Goal: Task Accomplishment & Management: Use online tool/utility

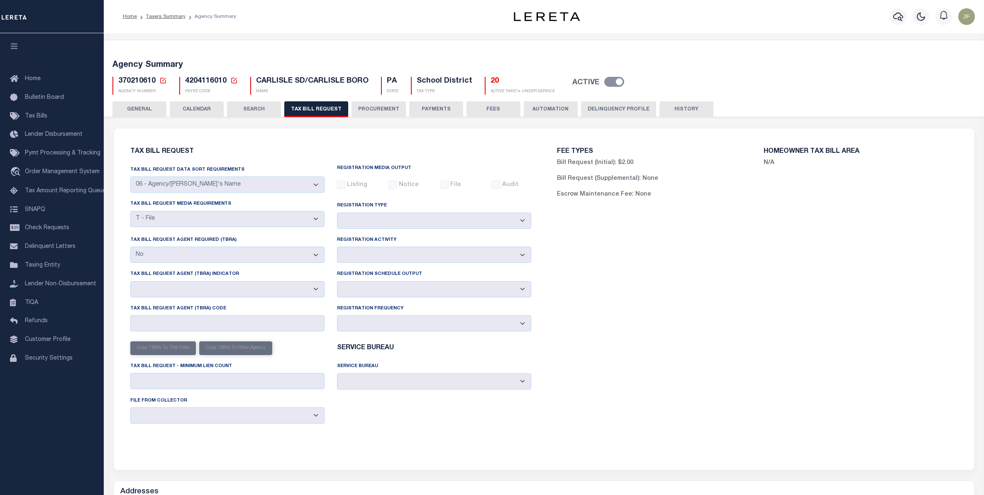
select select "29"
select select "22"
select select "false"
select select
click at [162, 17] on link "Taxers Summary" at bounding box center [165, 16] width 39 height 5
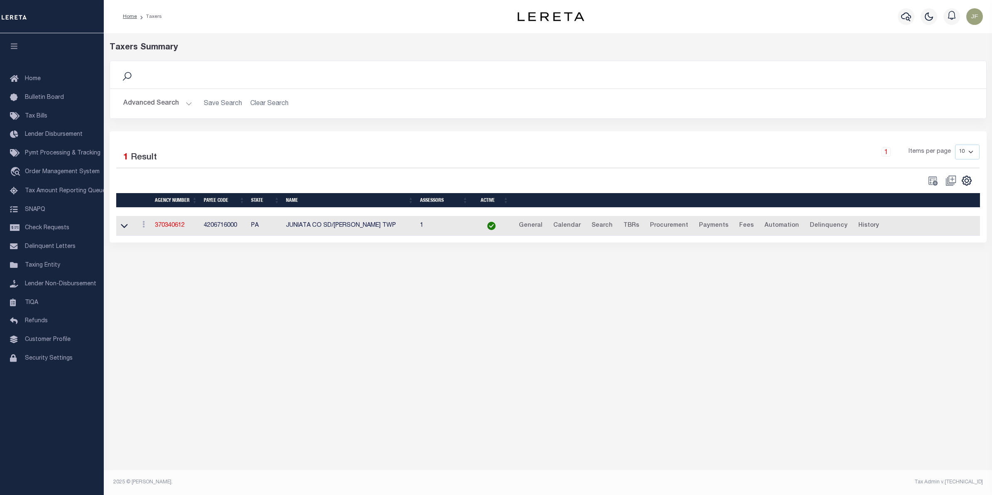
click at [183, 109] on button "Advanced Search" at bounding box center [157, 103] width 69 height 16
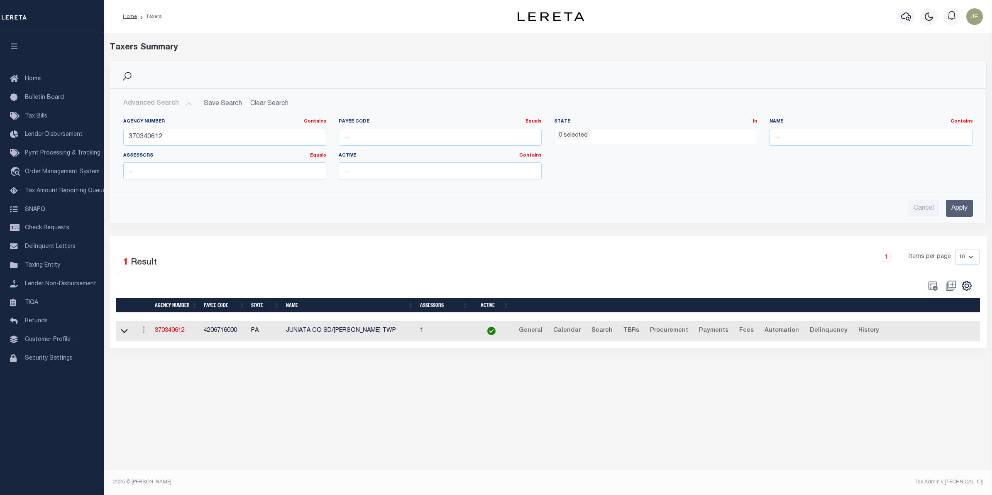
click at [603, 135] on ul "0 selected" at bounding box center [656, 134] width 202 height 11
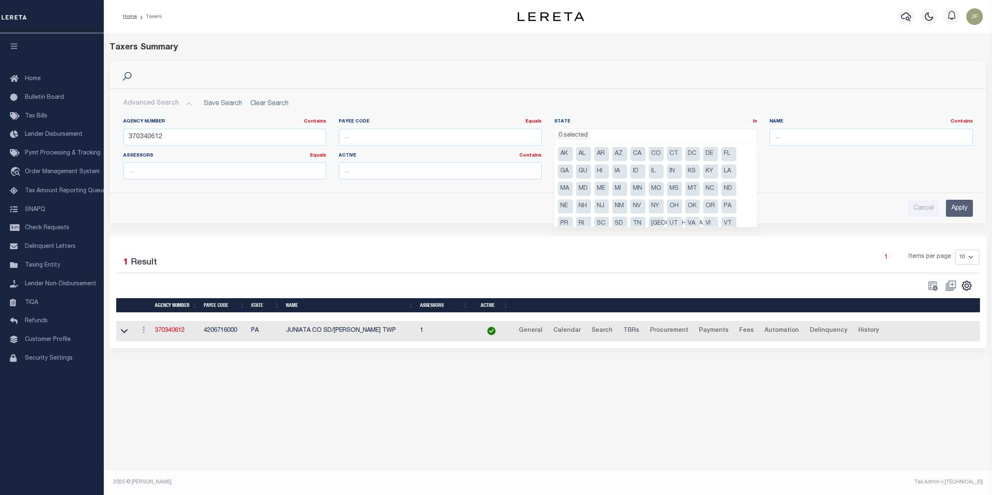
click at [723, 202] on li "PA" at bounding box center [728, 206] width 15 height 14
select select "PA"
click at [785, 138] on input "text" at bounding box center [871, 137] width 203 height 17
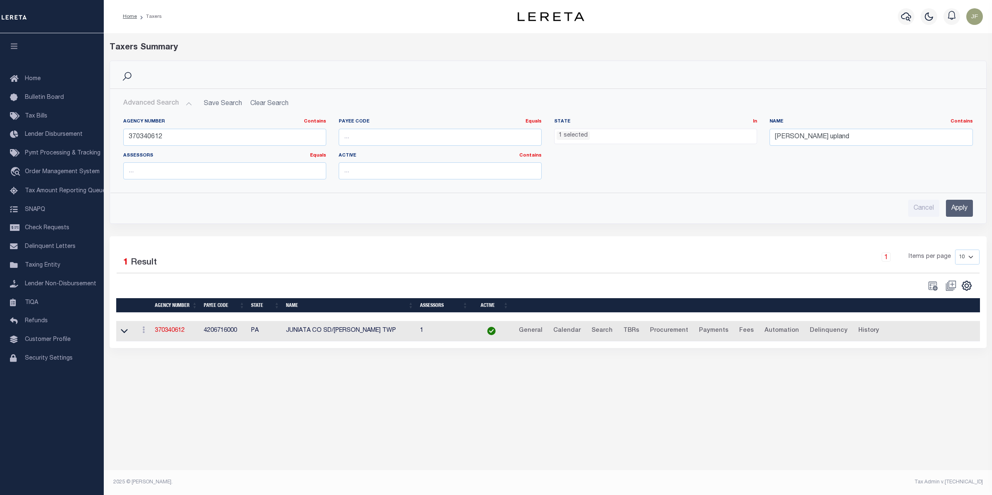
click at [953, 208] on input "Apply" at bounding box center [959, 208] width 27 height 17
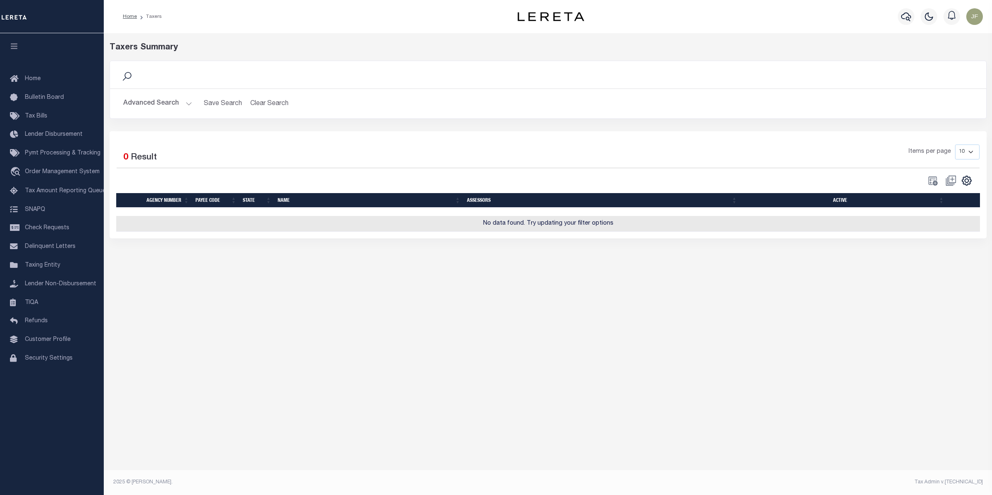
click at [167, 103] on button "Advanced Search" at bounding box center [157, 103] width 69 height 16
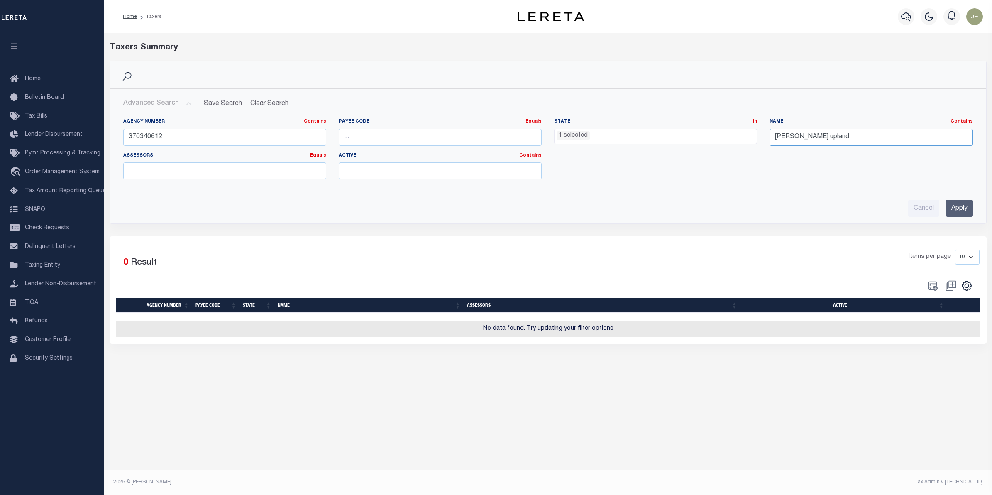
click at [792, 136] on input "Cheser upland" at bounding box center [871, 137] width 203 height 17
click at [956, 208] on input "Apply" at bounding box center [959, 208] width 27 height 17
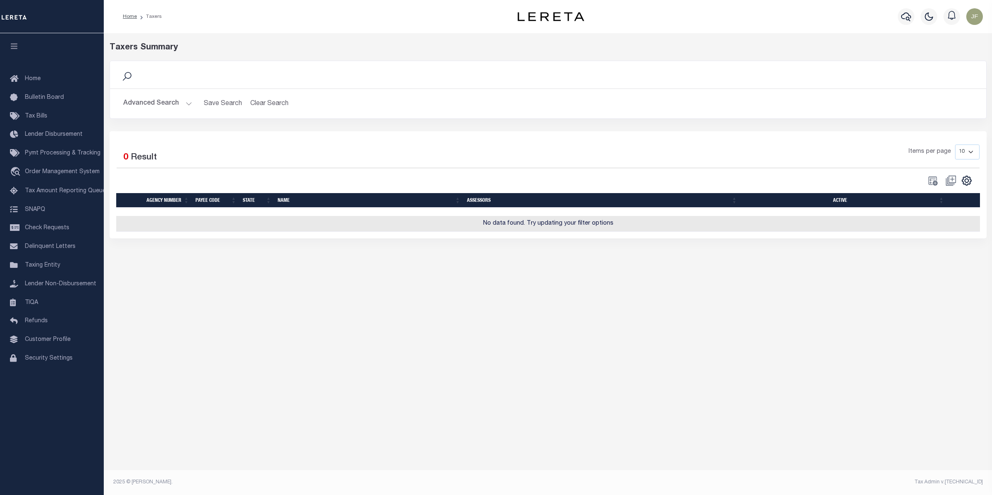
click at [169, 105] on button "Advanced Search" at bounding box center [157, 103] width 69 height 16
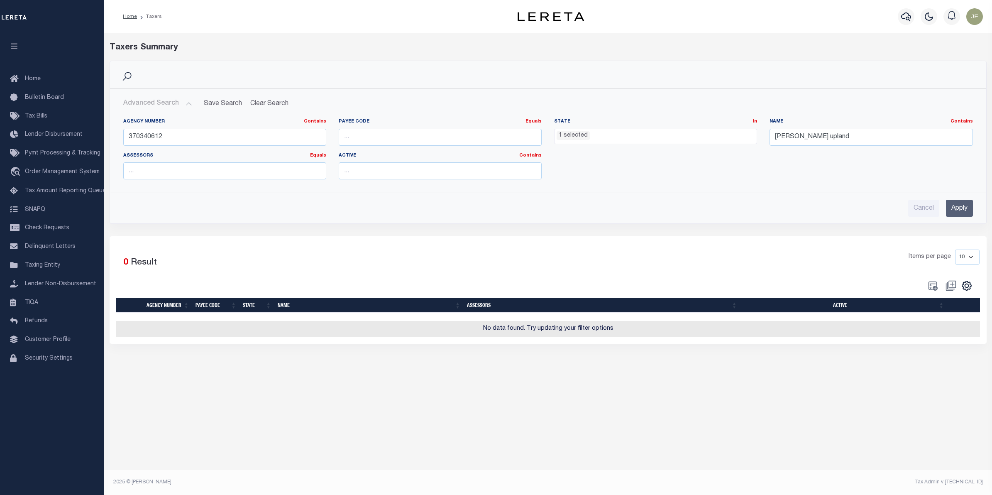
click at [684, 135] on ul "1 selected" at bounding box center [656, 134] width 202 height 11
click at [836, 137] on input "Chester upland" at bounding box center [871, 137] width 203 height 17
type input "Chester"
click at [963, 214] on input "Apply" at bounding box center [959, 208] width 27 height 17
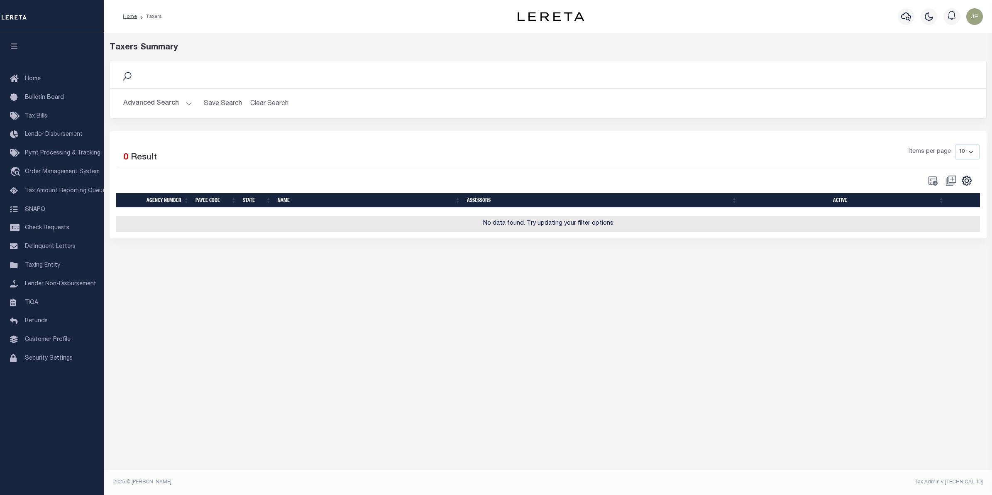
click at [150, 99] on button "Advanced Search" at bounding box center [157, 103] width 69 height 16
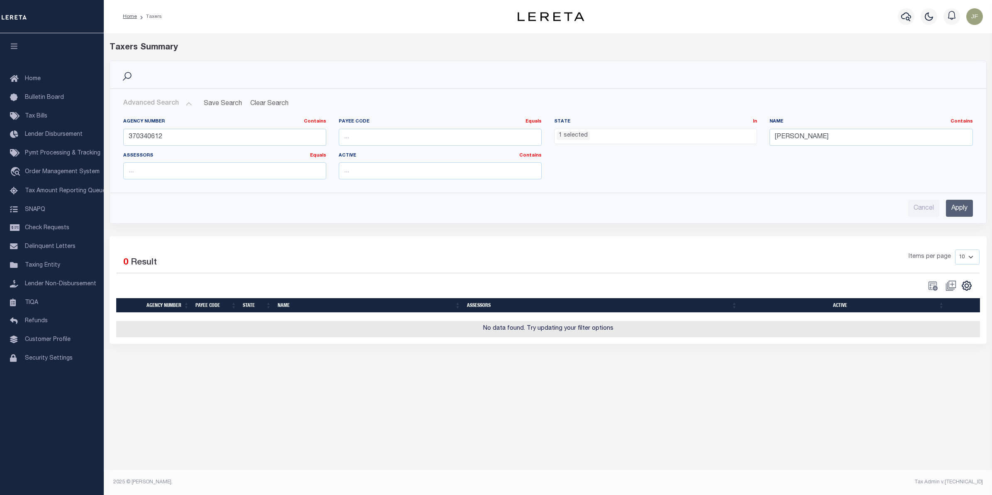
click at [623, 140] on ul "1 selected" at bounding box center [656, 134] width 202 height 11
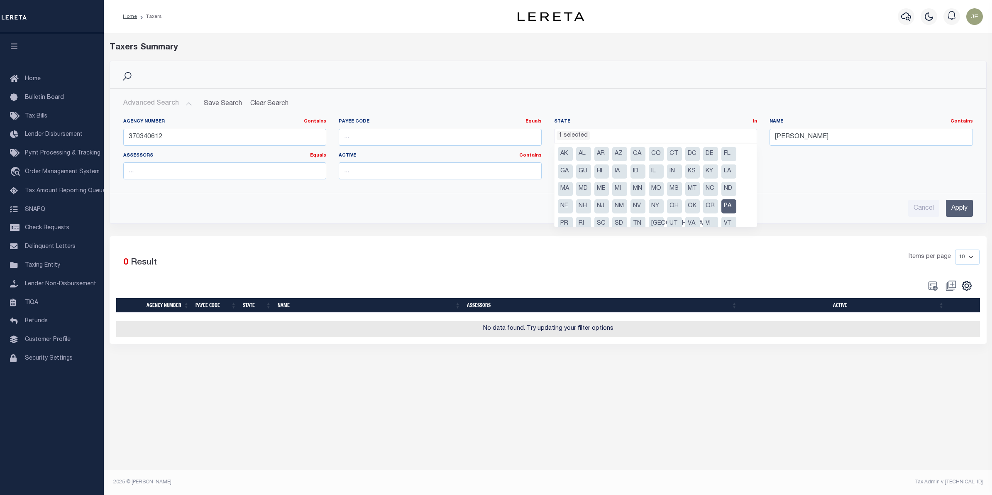
click at [729, 206] on li "PA" at bounding box center [728, 206] width 15 height 14
select select
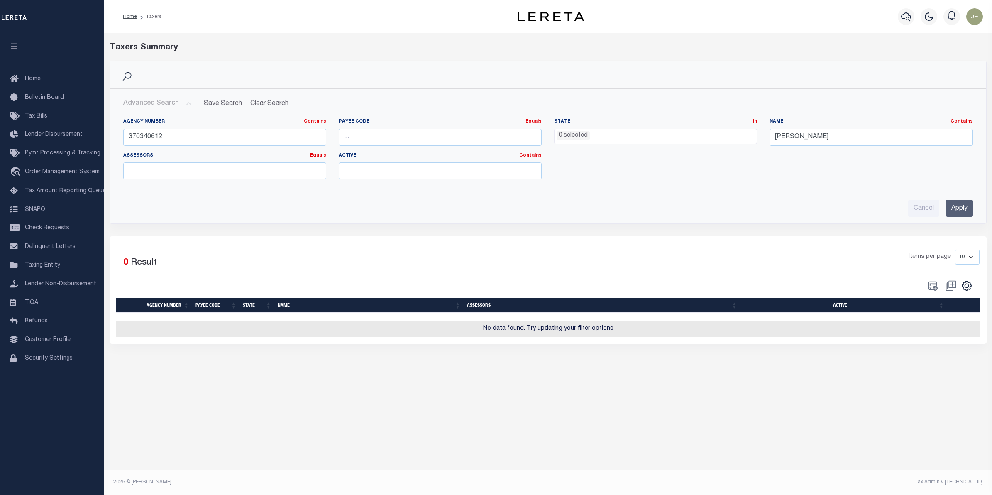
click at [959, 213] on input "Apply" at bounding box center [959, 208] width 27 height 17
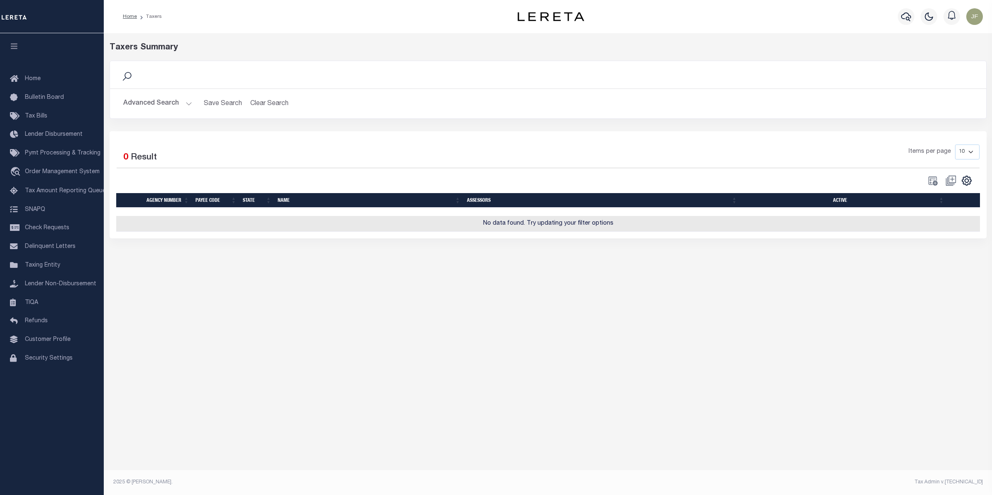
click at [142, 99] on button "Advanced Search" at bounding box center [157, 103] width 69 height 16
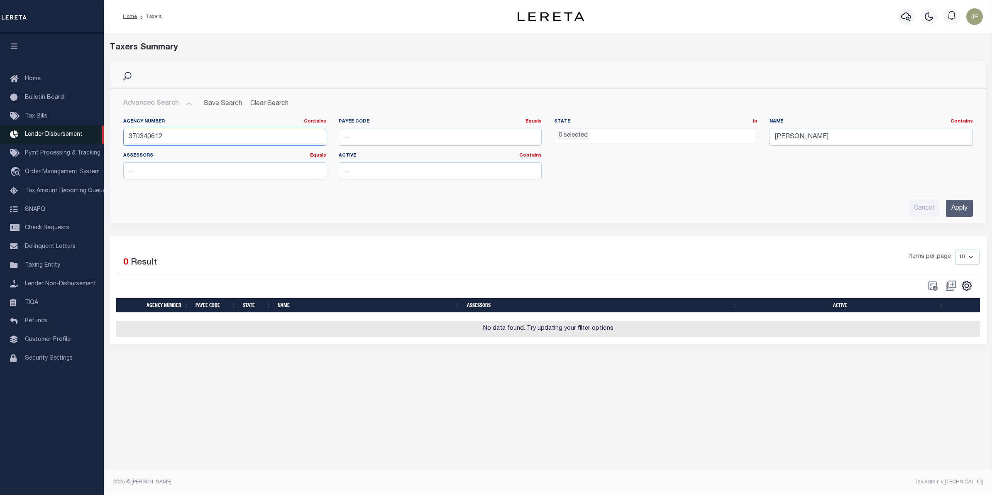
drag, startPoint x: 202, startPoint y: 134, endPoint x: 0, endPoint y: 142, distance: 202.3
click at [0, 142] on div "Home Taxers Profile" at bounding box center [496, 239] width 992 height 479
click at [963, 204] on input "Apply" at bounding box center [959, 208] width 27 height 17
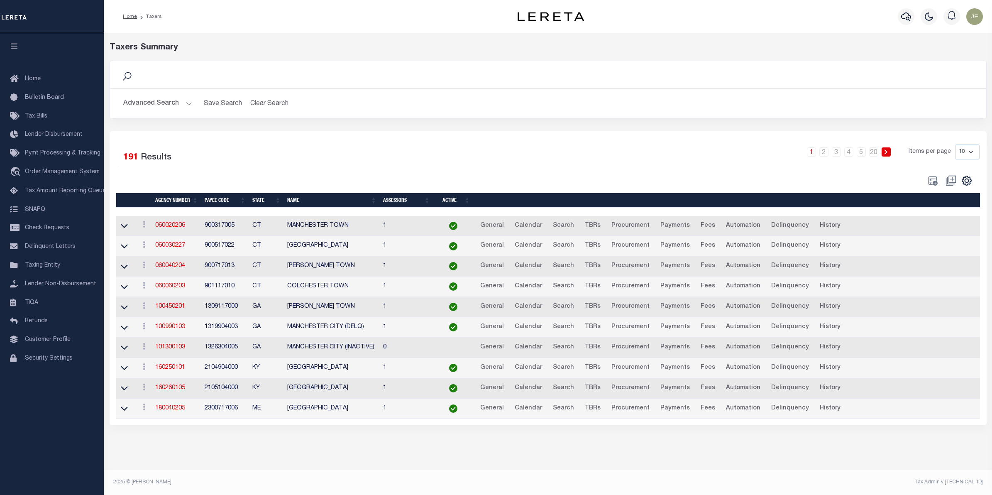
click at [163, 100] on button "Advanced Search" at bounding box center [157, 103] width 69 height 16
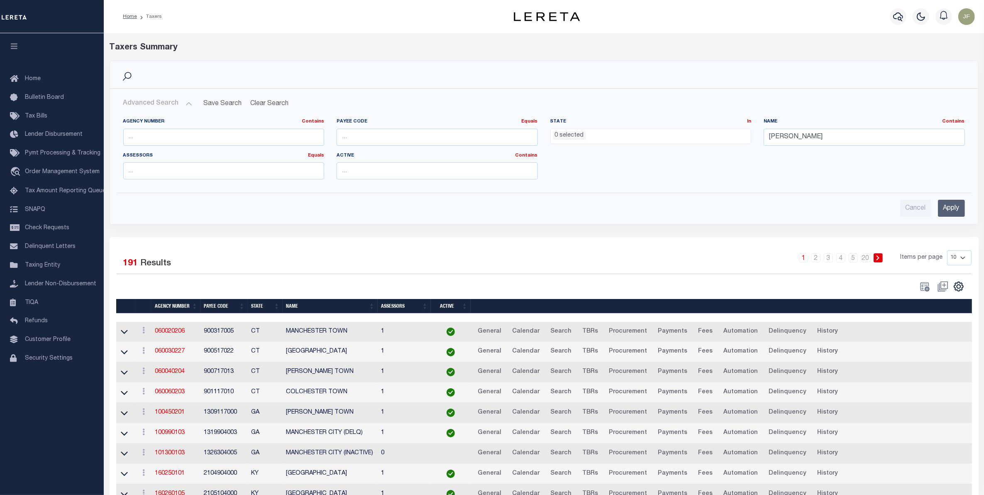
click at [604, 135] on ul "0 selected" at bounding box center [651, 134] width 200 height 11
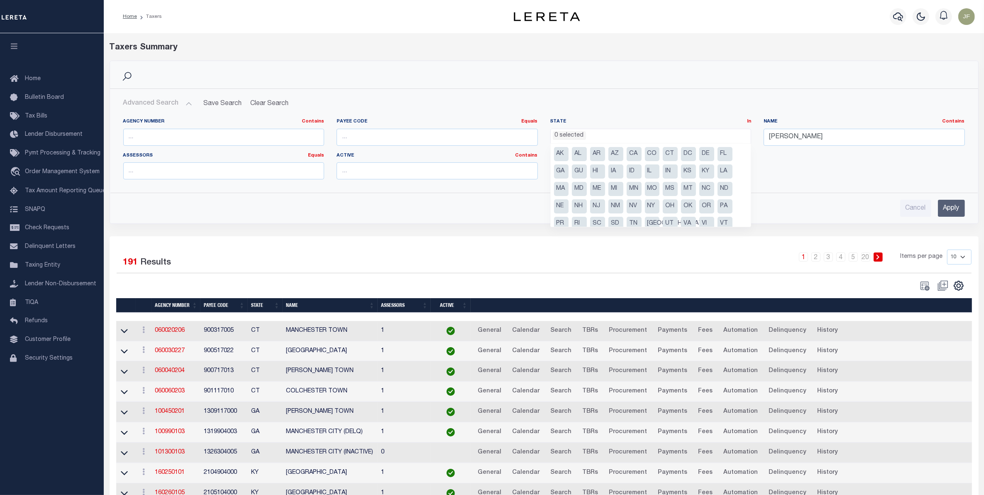
click at [723, 206] on li "PA" at bounding box center [725, 206] width 15 height 14
select select "PA"
click at [940, 205] on input "Apply" at bounding box center [951, 208] width 27 height 17
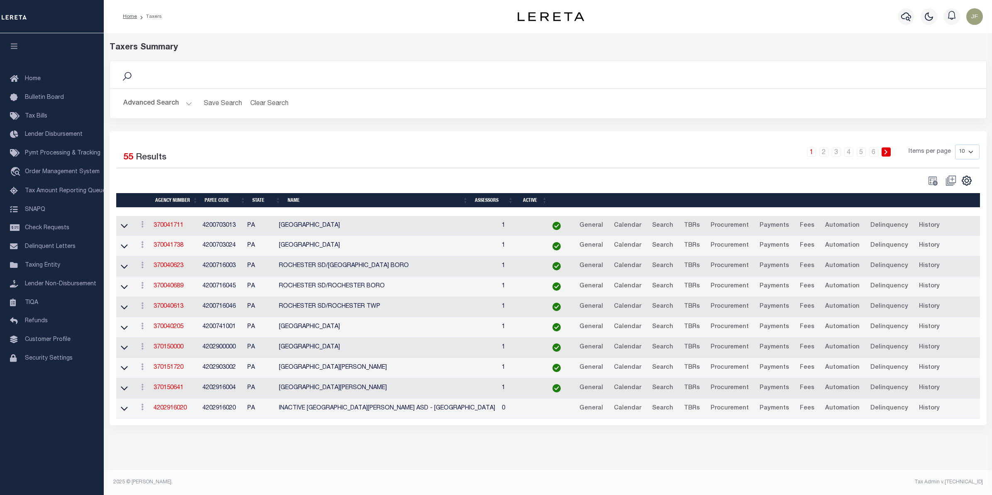
click at [137, 102] on button "Advanced Search" at bounding box center [157, 103] width 69 height 16
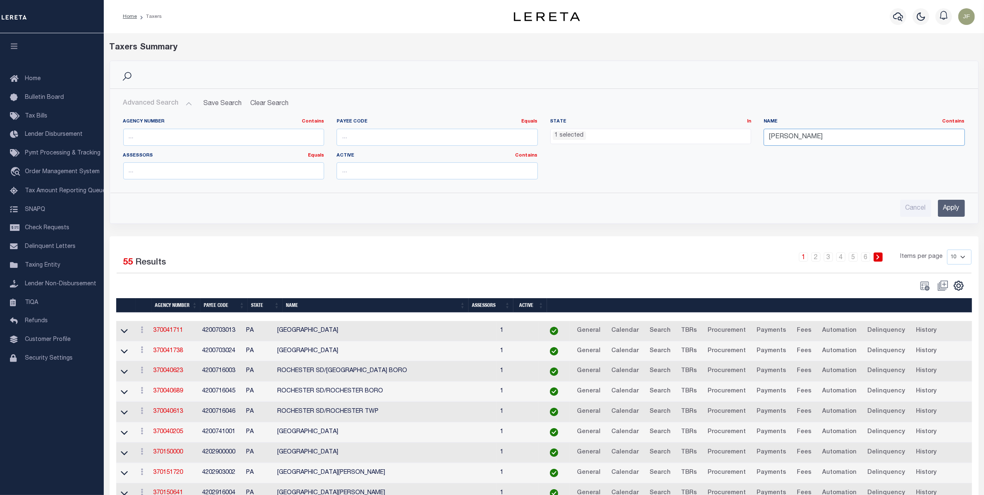
click at [809, 138] on input "Chester" at bounding box center [864, 137] width 201 height 17
type input "Chester upland"
click at [941, 209] on input "Apply" at bounding box center [951, 208] width 27 height 17
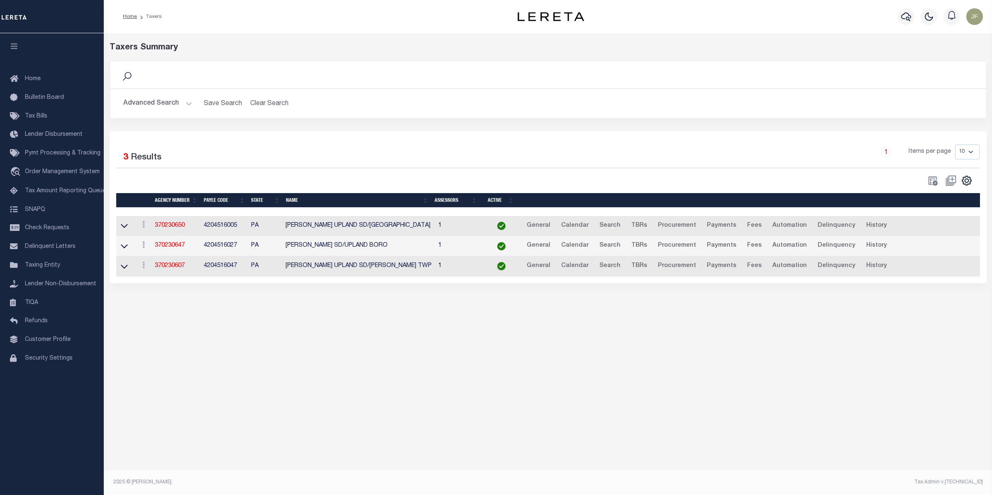
click at [147, 94] on div "Advanced Search Save Search Clear Search tblPayees_dynamictable_____DefaultSave…" at bounding box center [548, 103] width 876 height 29
click at [147, 95] on button "Advanced Search" at bounding box center [157, 103] width 69 height 16
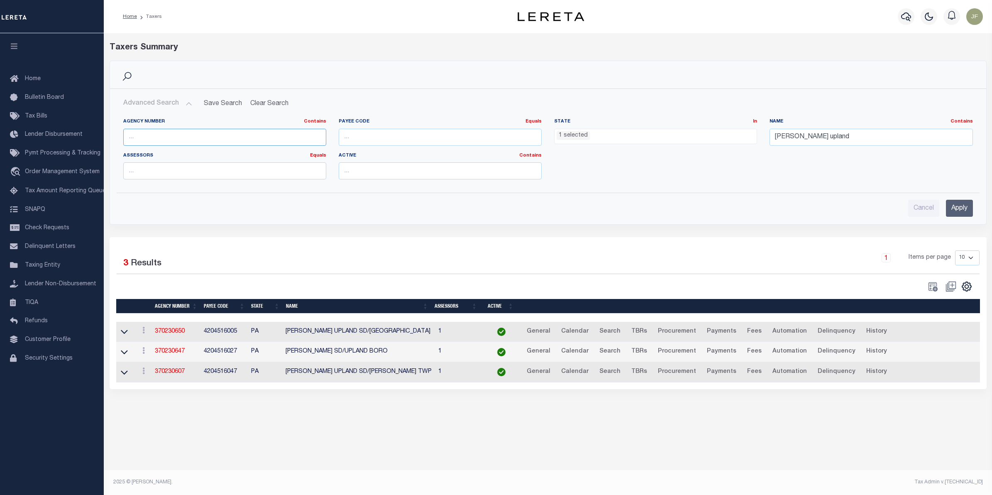
click at [163, 132] on input "text" at bounding box center [224, 137] width 203 height 17
paste input "370230647"
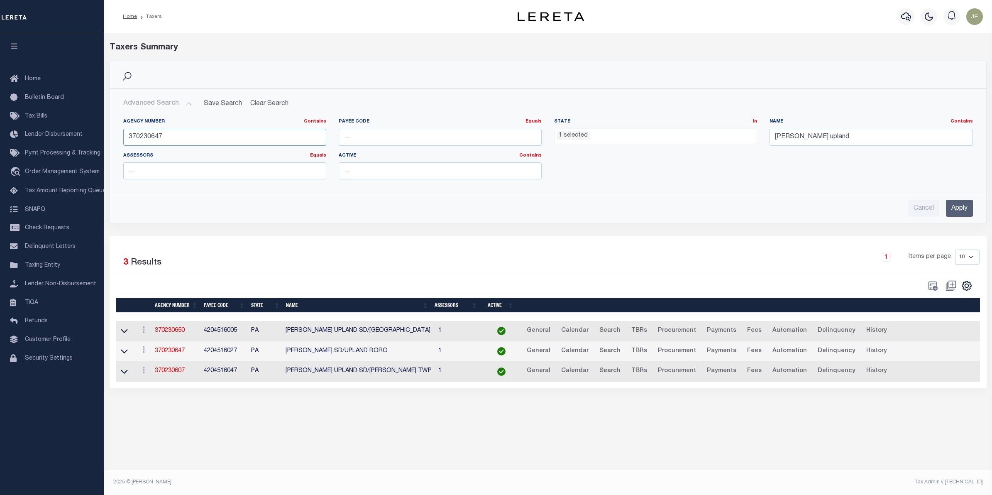
type input "370230647"
drag, startPoint x: 600, startPoint y: 136, endPoint x: 595, endPoint y: 135, distance: 5.5
click at [596, 135] on ul "1 selected" at bounding box center [656, 134] width 202 height 11
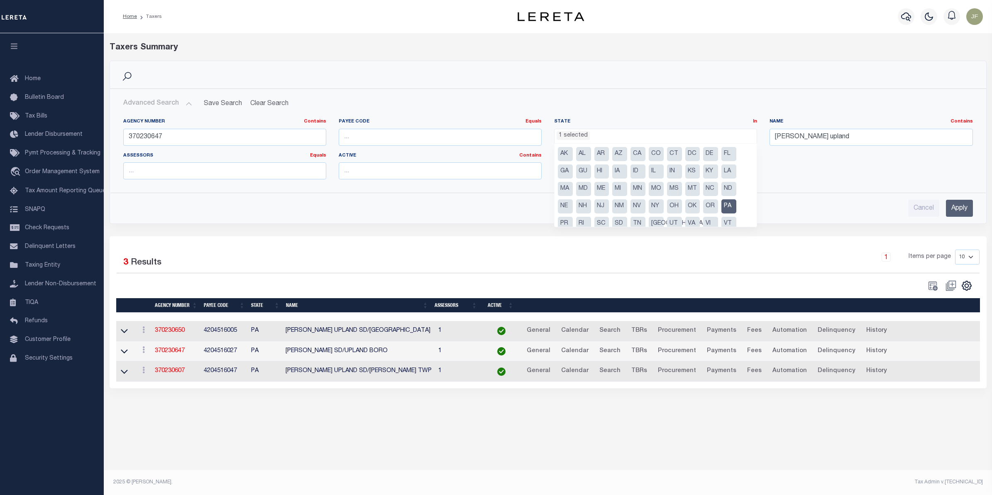
click at [730, 209] on li "PA" at bounding box center [728, 206] width 15 height 14
select select
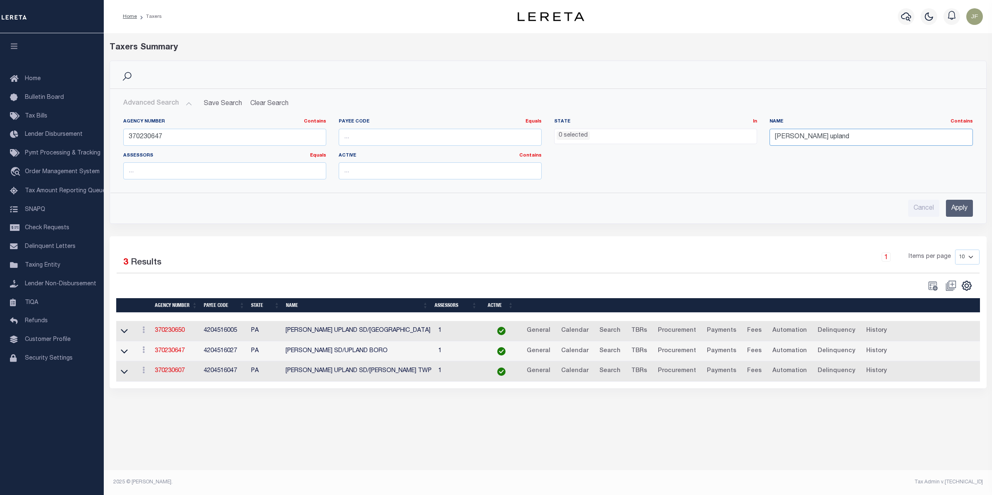
drag, startPoint x: 826, startPoint y: 139, endPoint x: 705, endPoint y: 137, distance: 121.2
click at [705, 137] on div "Agency Number Contains Contains Is 370230647 Payee Code Equals Equals Is Not Eq…" at bounding box center [548, 152] width 862 height 68
click at [950, 209] on input "Apply" at bounding box center [959, 208] width 27 height 17
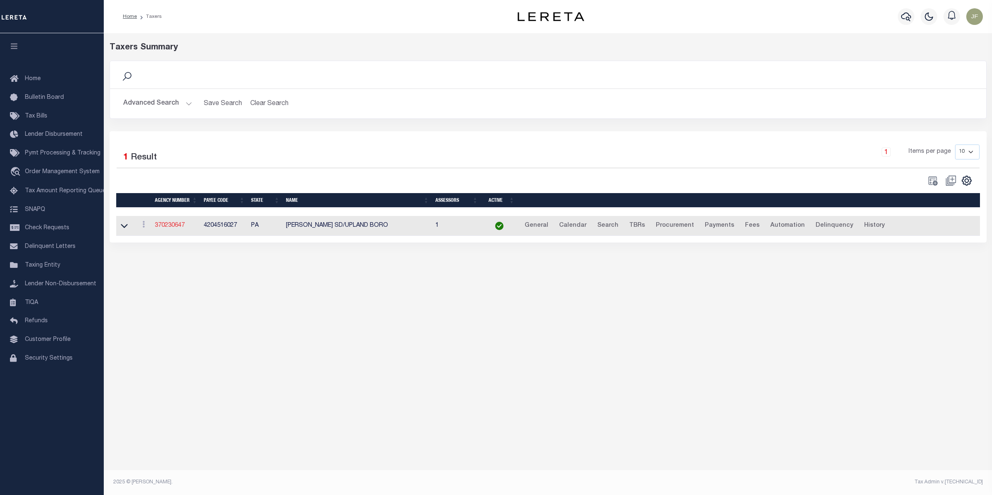
click at [172, 226] on link "370230647" at bounding box center [170, 225] width 30 height 6
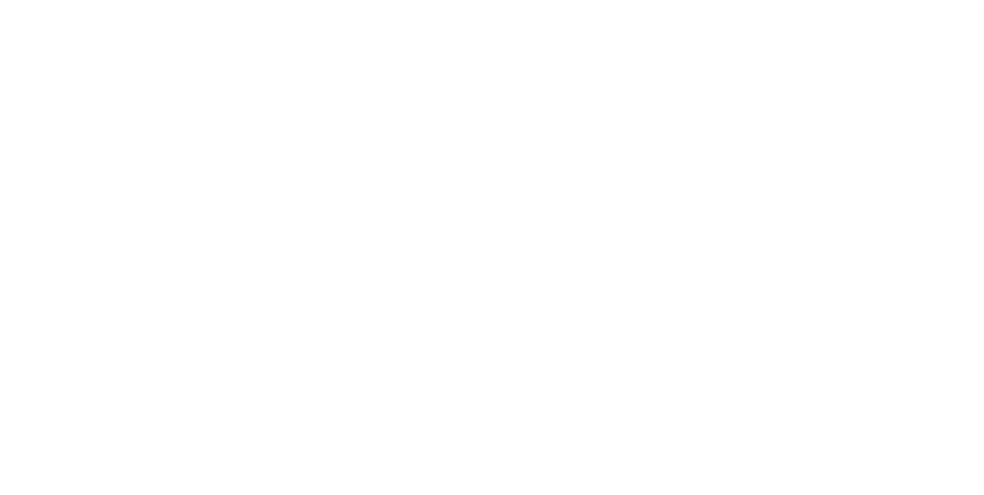
select select
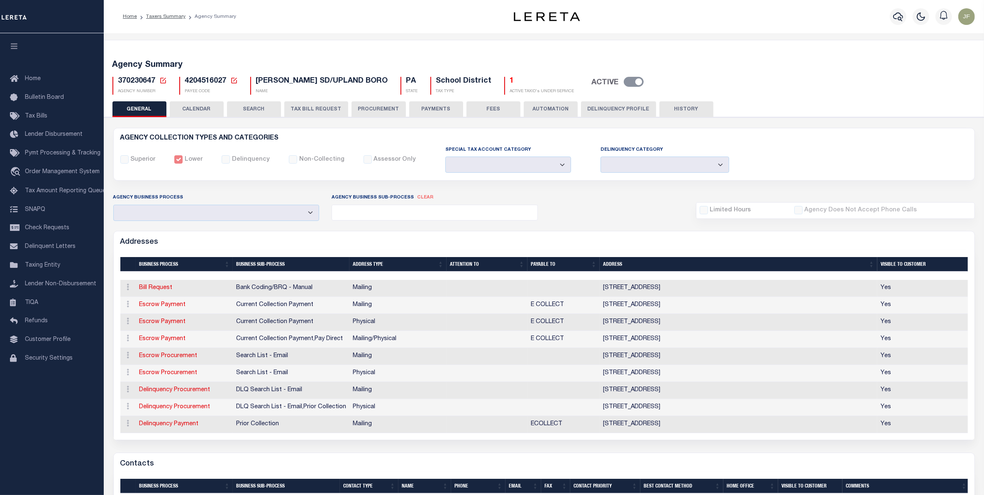
click at [365, 112] on button "PROCUREMENT" at bounding box center [379, 109] width 54 height 16
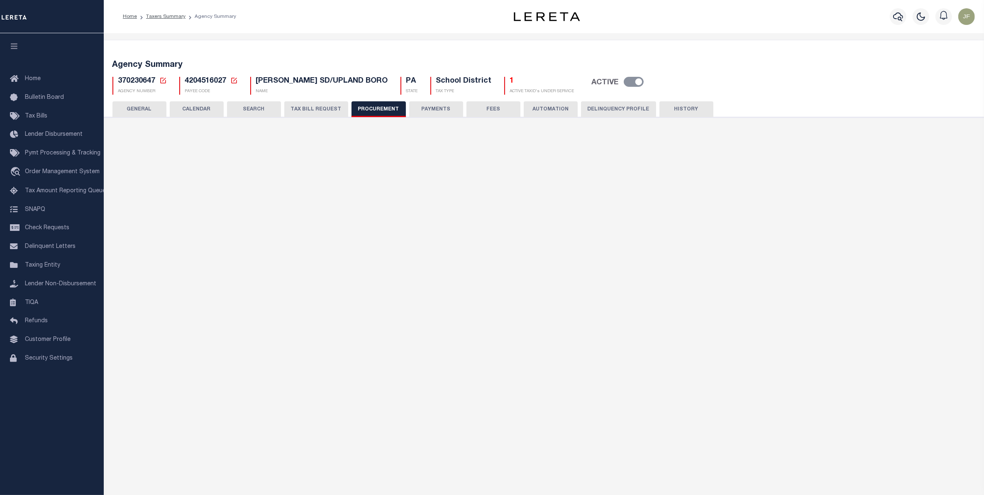
type input "$12,000"
select select "1"
select select "3"
checkbox input "true"
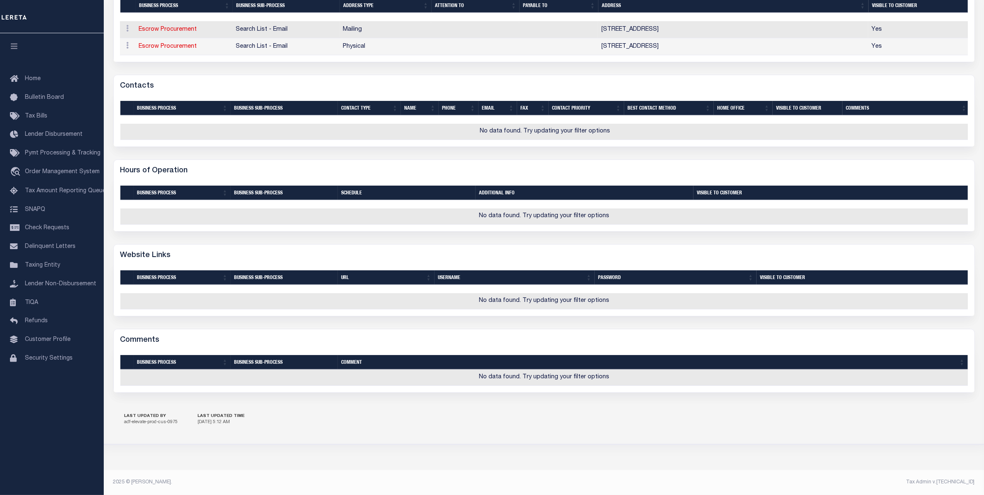
scroll to position [0, 0]
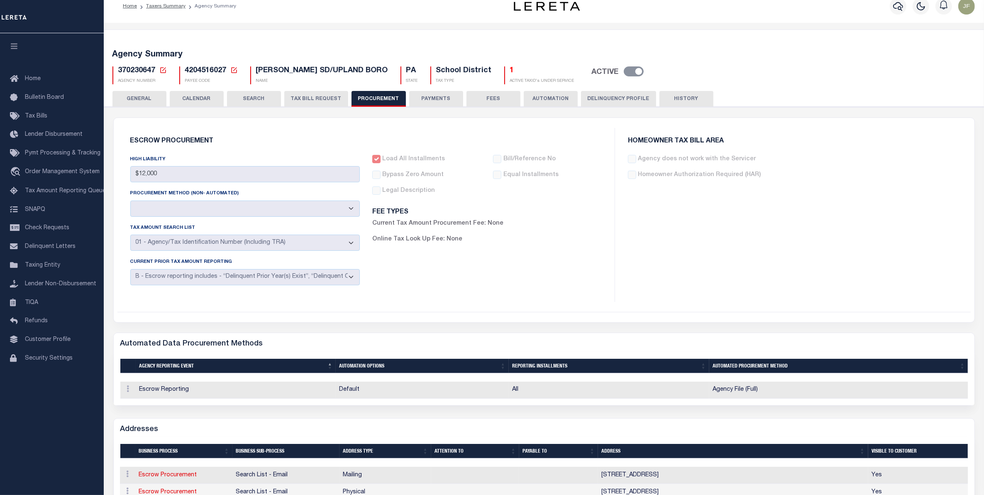
click at [302, 102] on button "TAX BILL REQUEST" at bounding box center [316, 99] width 64 height 16
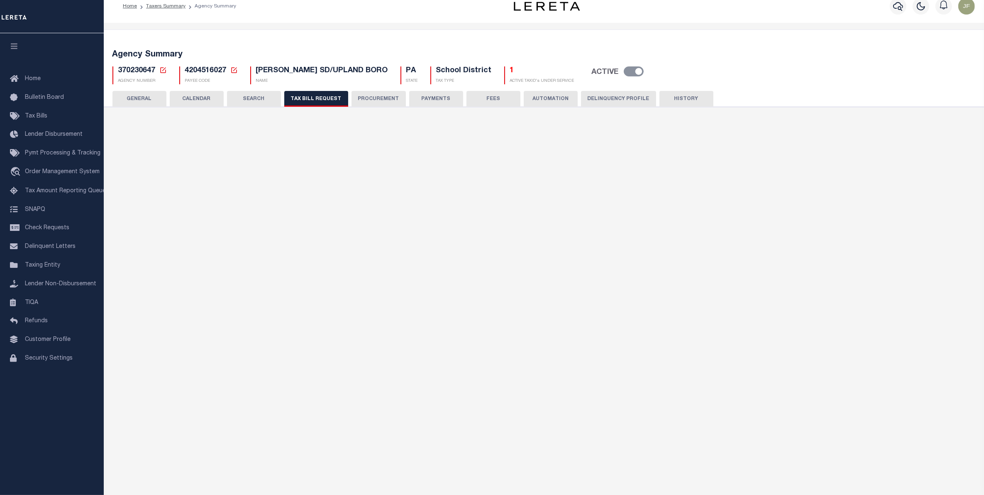
checkbox input "false"
select select "23"
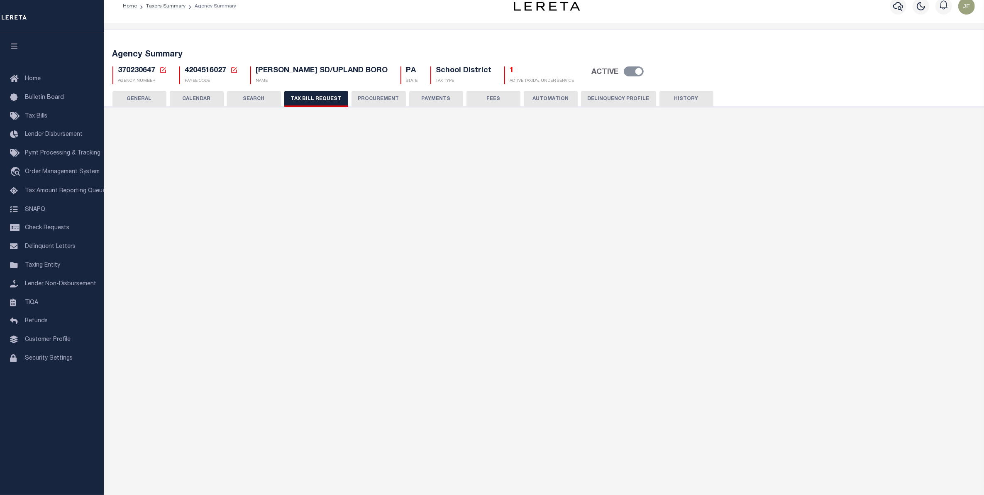
select select "false"
select select
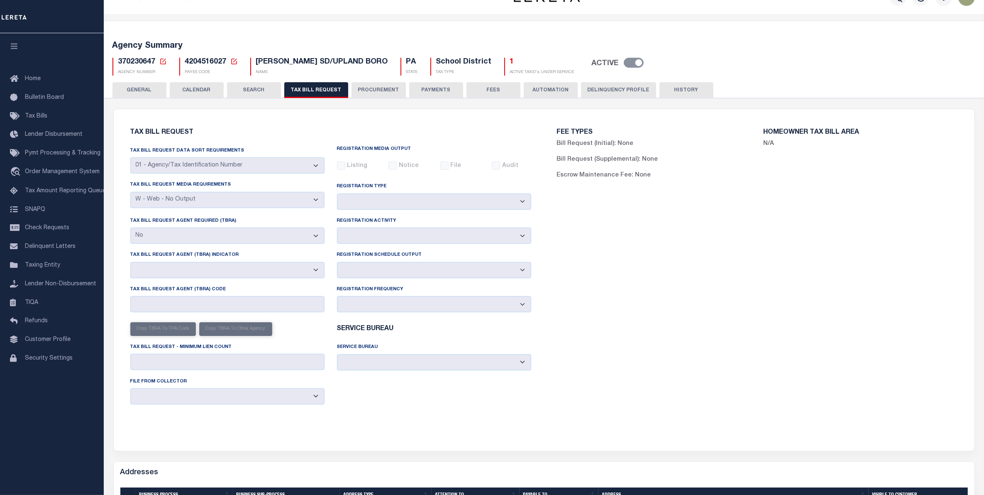
scroll to position [10, 0]
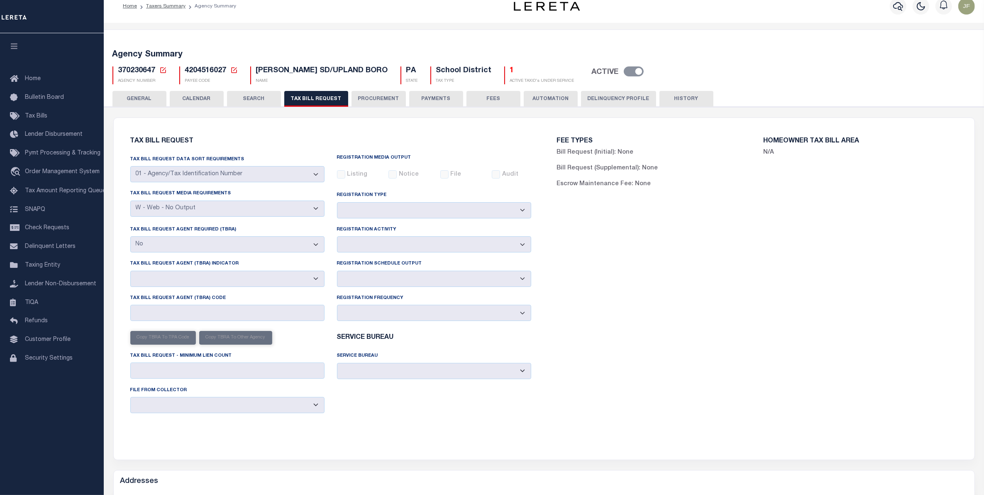
click at [139, 95] on button "GENERAL" at bounding box center [139, 99] width 54 height 16
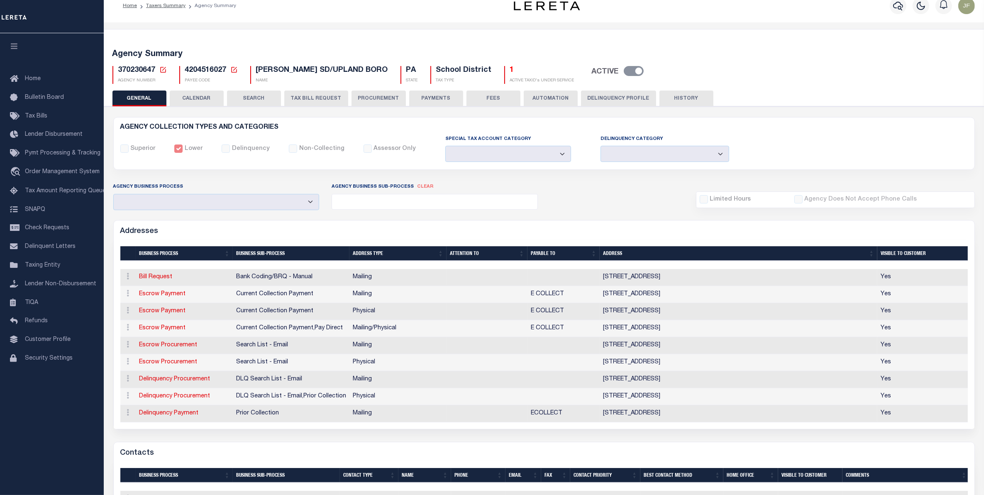
scroll to position [62, 0]
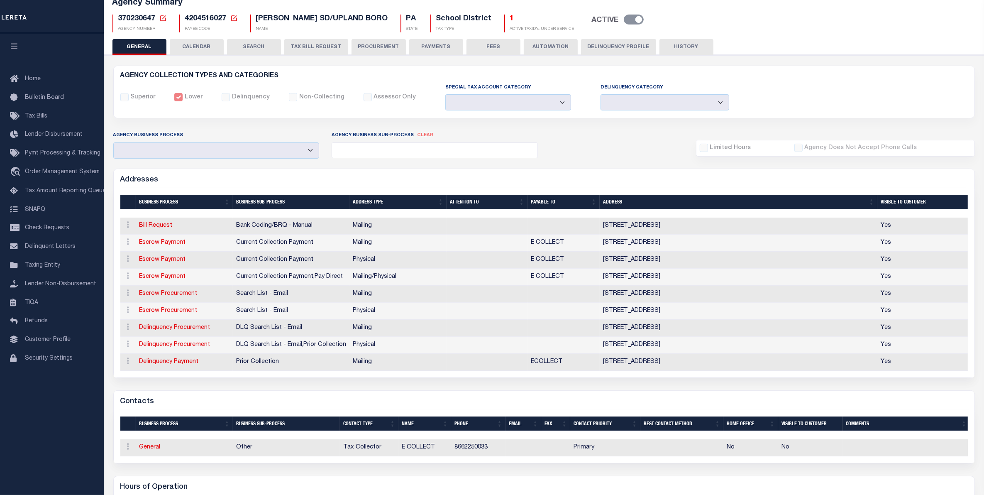
click at [212, 42] on button "CALENDAR" at bounding box center [197, 47] width 54 height 16
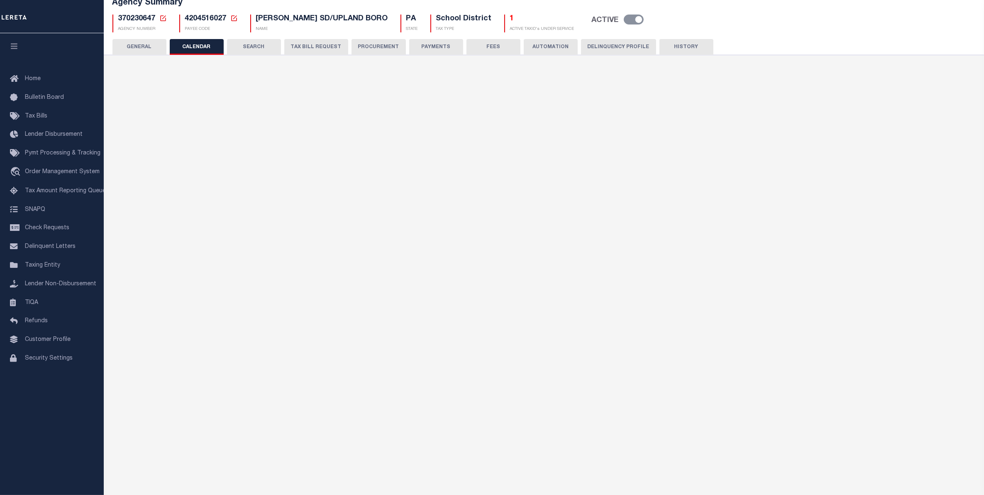
checkbox input "false"
type input "1"
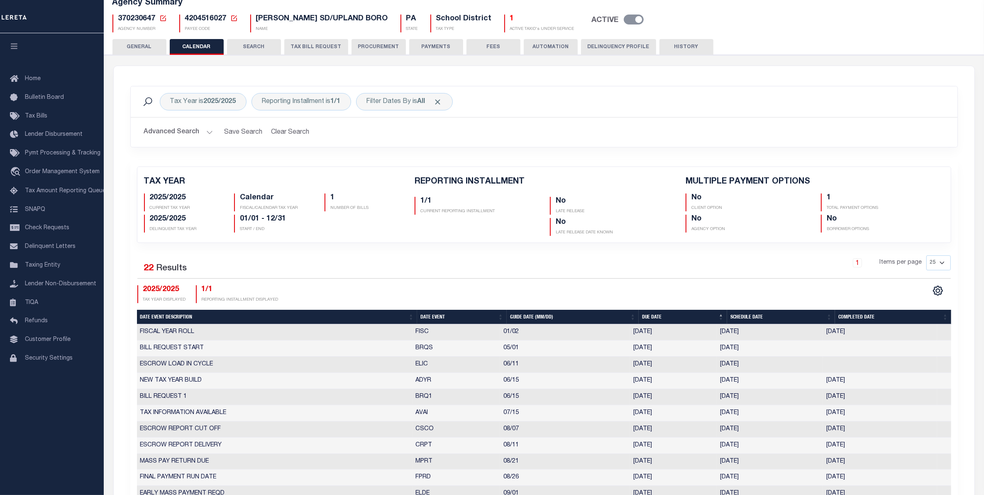
click at [258, 49] on button "SEARCH" at bounding box center [254, 47] width 54 height 16
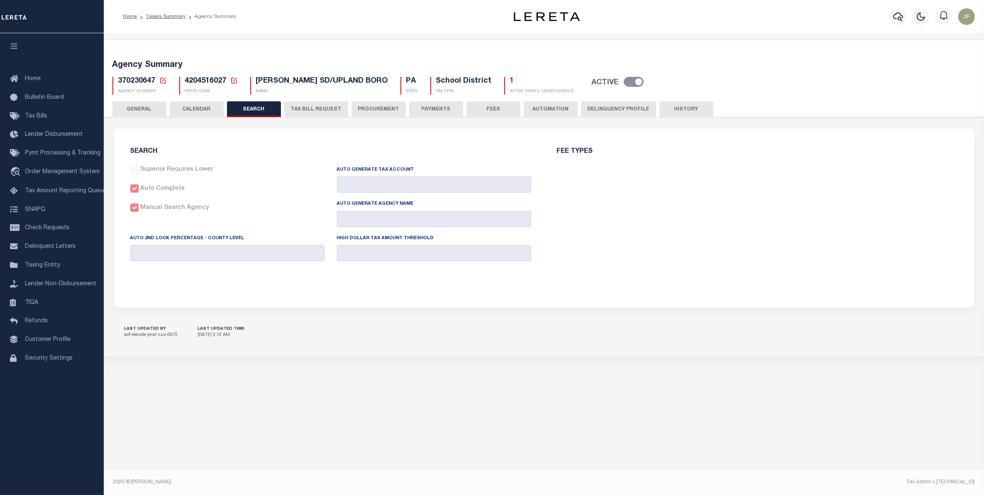
checkbox input "false"
type input "12000"
click at [316, 106] on button "TAX BILL REQUEST" at bounding box center [316, 109] width 64 height 16
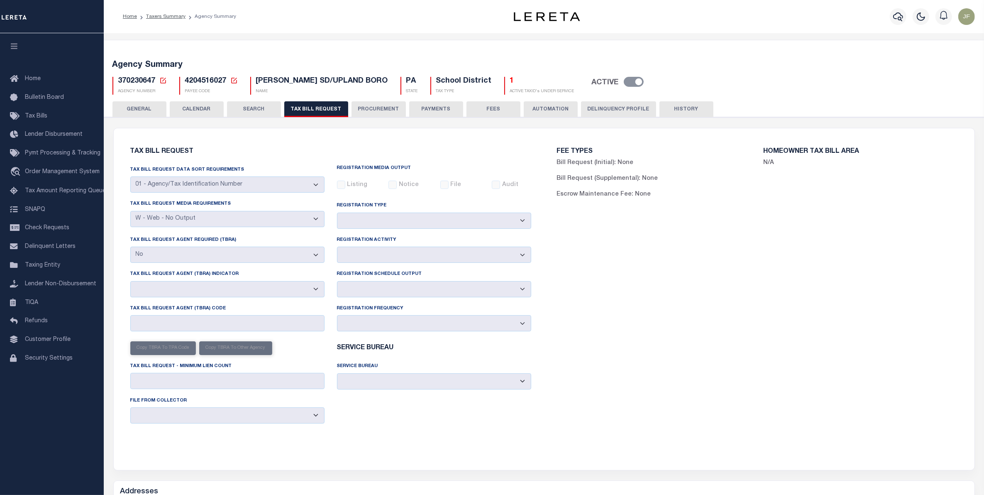
click at [375, 105] on button "PROCUREMENT" at bounding box center [379, 109] width 54 height 16
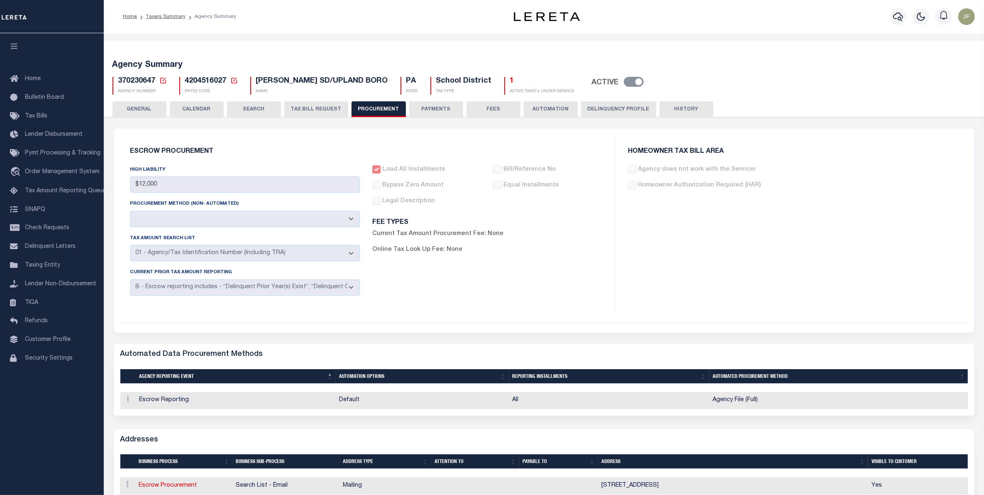
click at [417, 104] on button "PAYMENTS" at bounding box center [436, 109] width 54 height 16
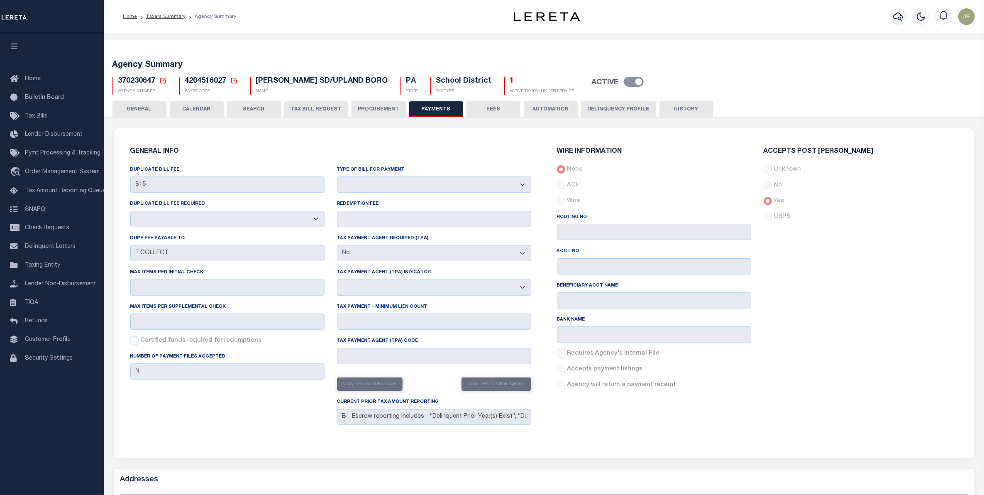
click at [499, 112] on button "FEES" at bounding box center [494, 109] width 54 height 16
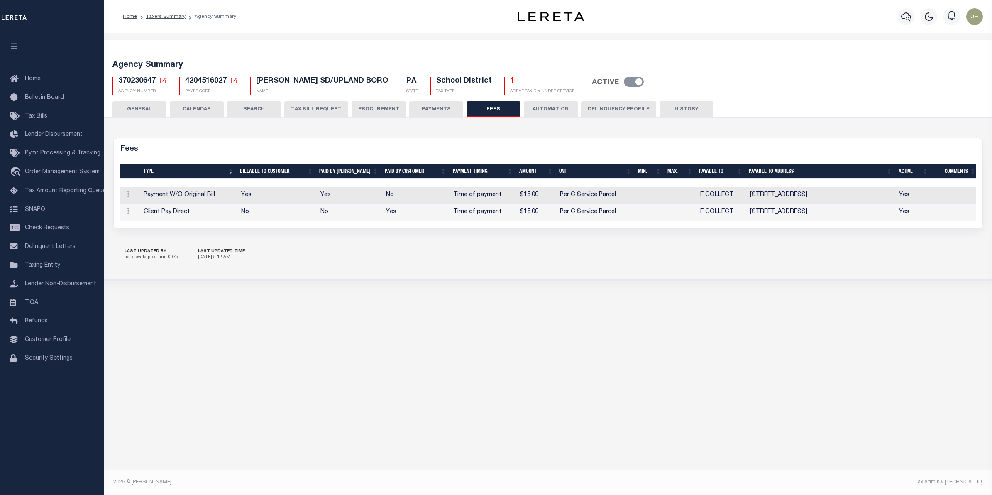
click at [553, 111] on button "AUTOMATION" at bounding box center [551, 109] width 54 height 16
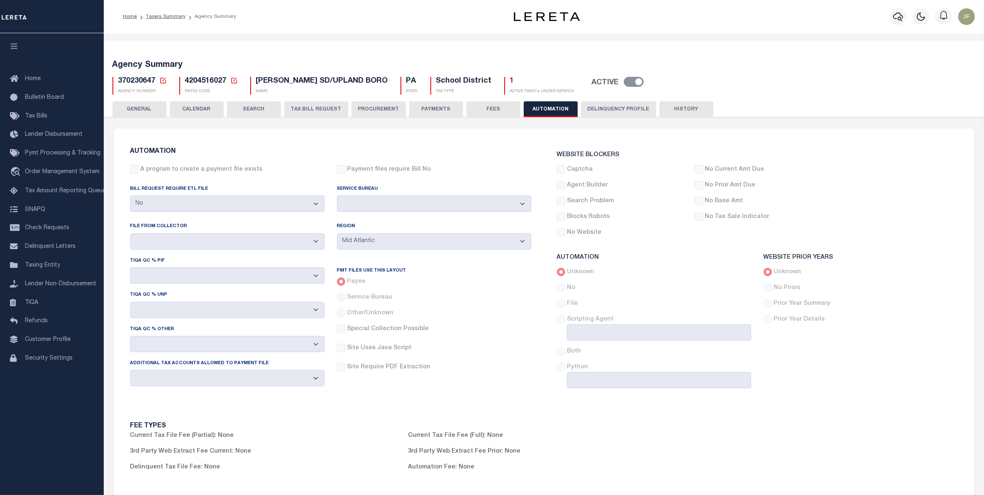
click at [665, 113] on button "HISTORY" at bounding box center [687, 109] width 54 height 16
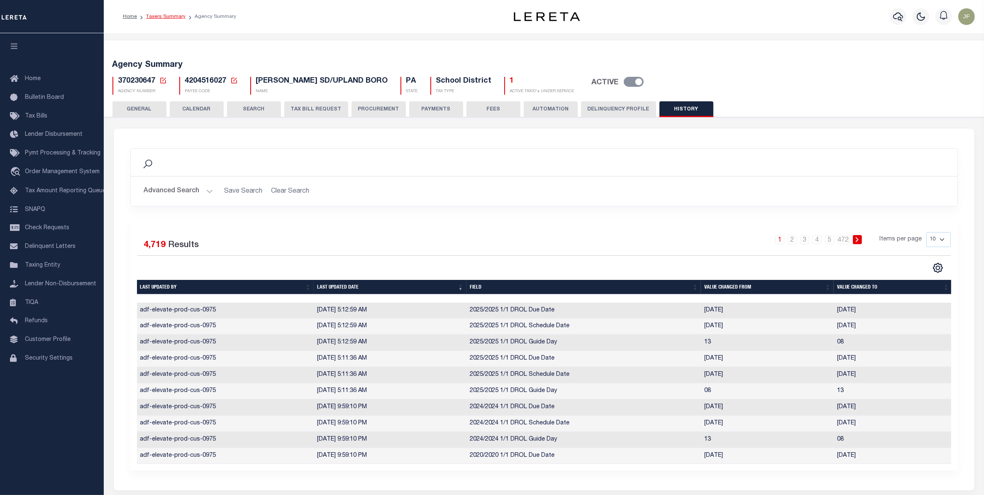
click at [156, 19] on link "Taxers Summary" at bounding box center [165, 16] width 39 height 5
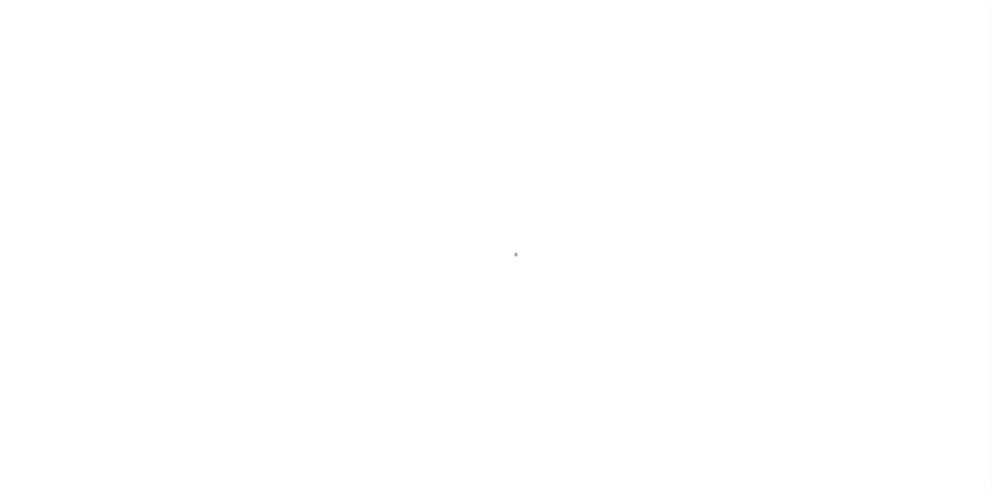
select select
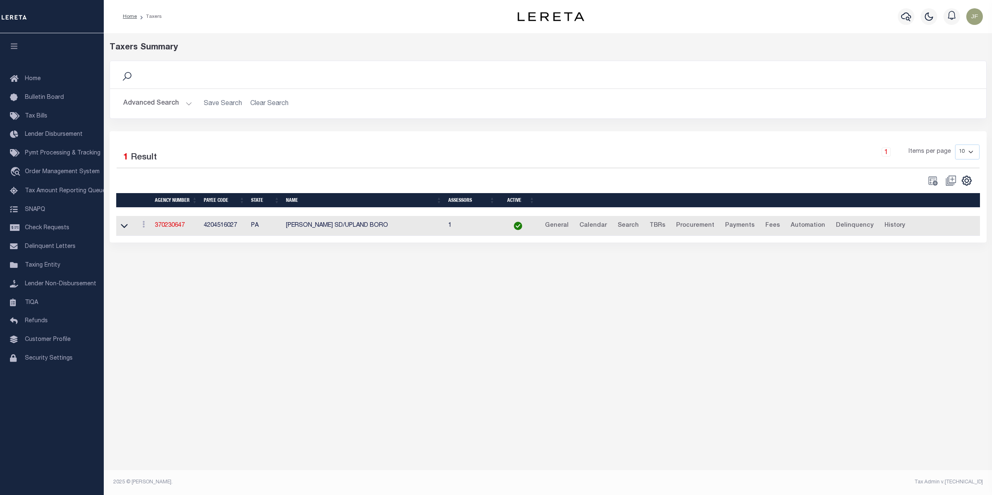
click at [162, 104] on button "Advanced Search" at bounding box center [157, 103] width 69 height 16
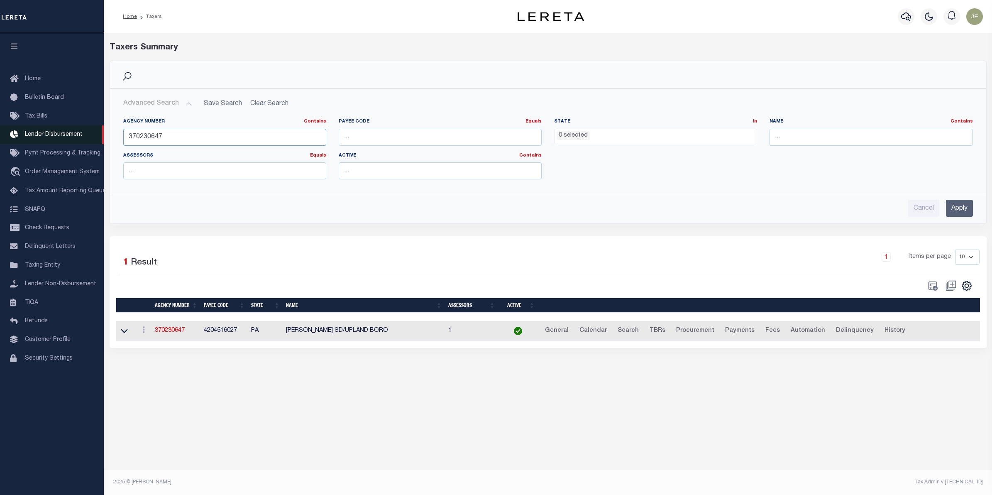
drag, startPoint x: 177, startPoint y: 137, endPoint x: 80, endPoint y: 130, distance: 97.0
click at [86, 127] on div "Home Taxers Profile" at bounding box center [496, 239] width 992 height 479
paste input "50"
type input "370230650"
click at [963, 210] on input "Apply" at bounding box center [959, 208] width 27 height 17
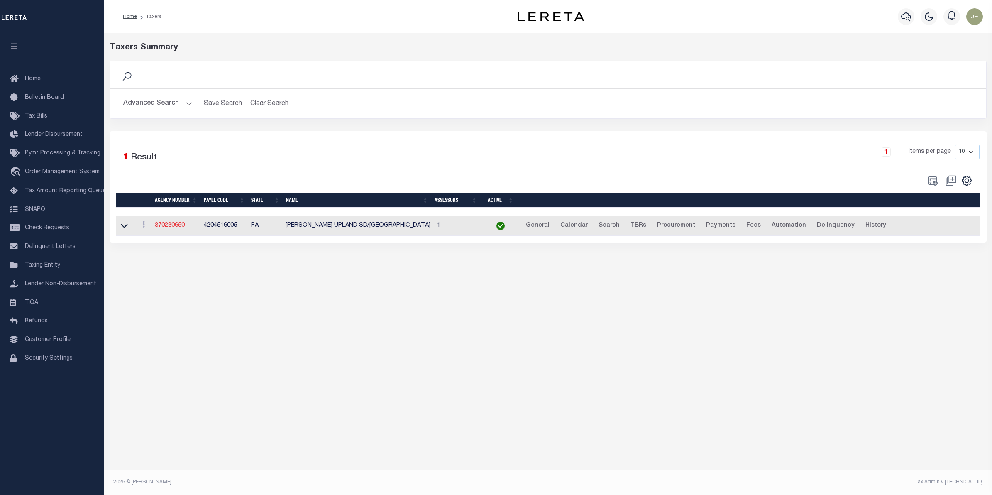
click at [169, 226] on link "370230650" at bounding box center [170, 225] width 30 height 6
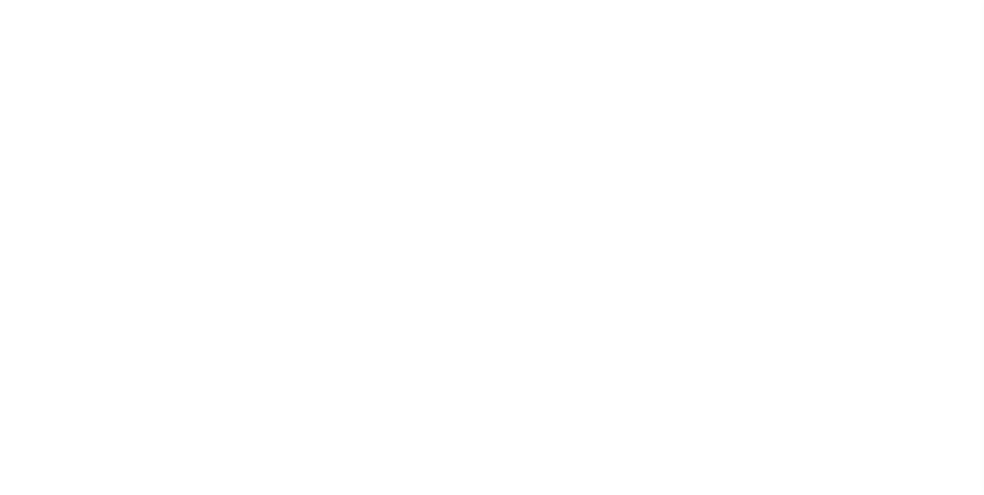
select select
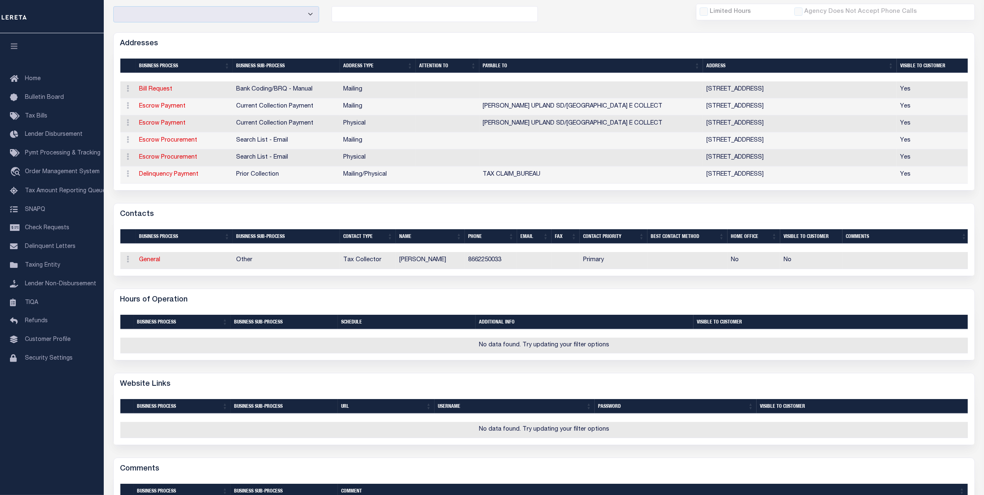
scroll to position [52, 0]
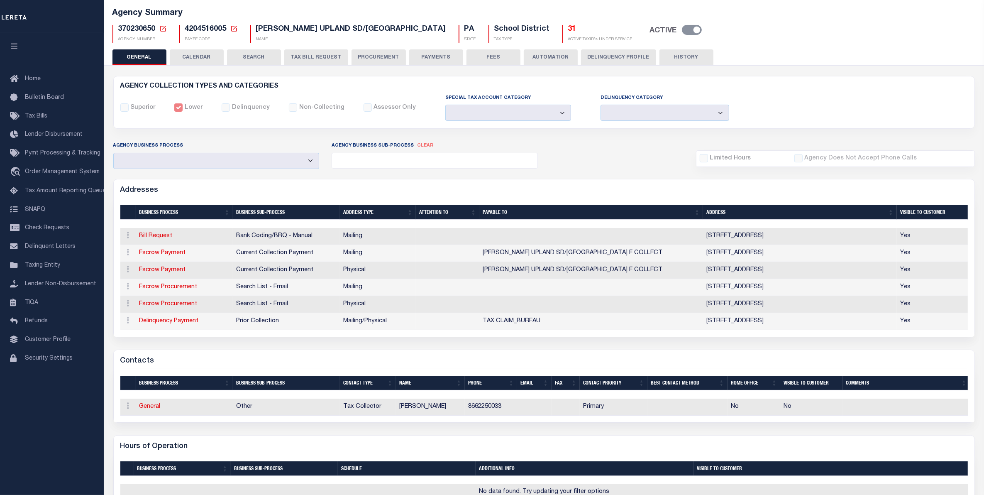
click at [193, 50] on button "CALENDAR" at bounding box center [197, 57] width 54 height 16
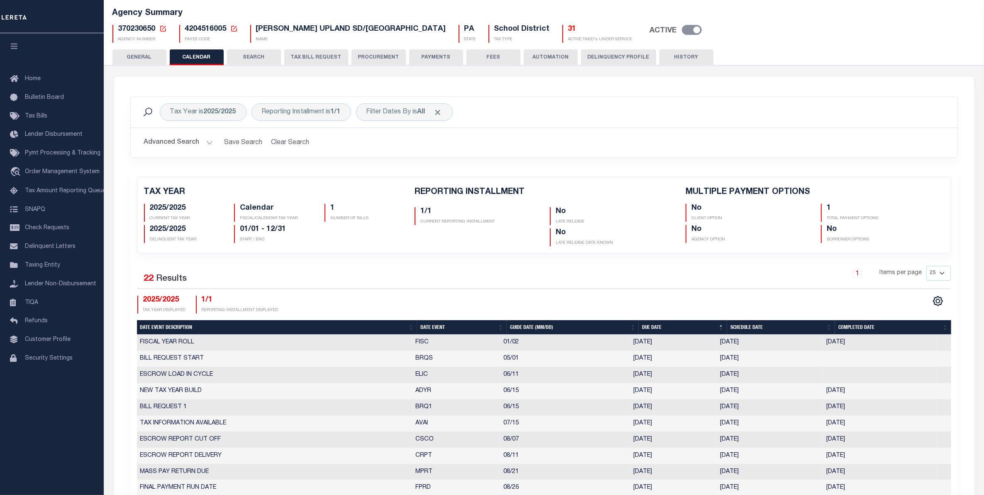
checkbox input "false"
type input "1"
click at [362, 58] on button "PROCUREMENT" at bounding box center [379, 57] width 54 height 16
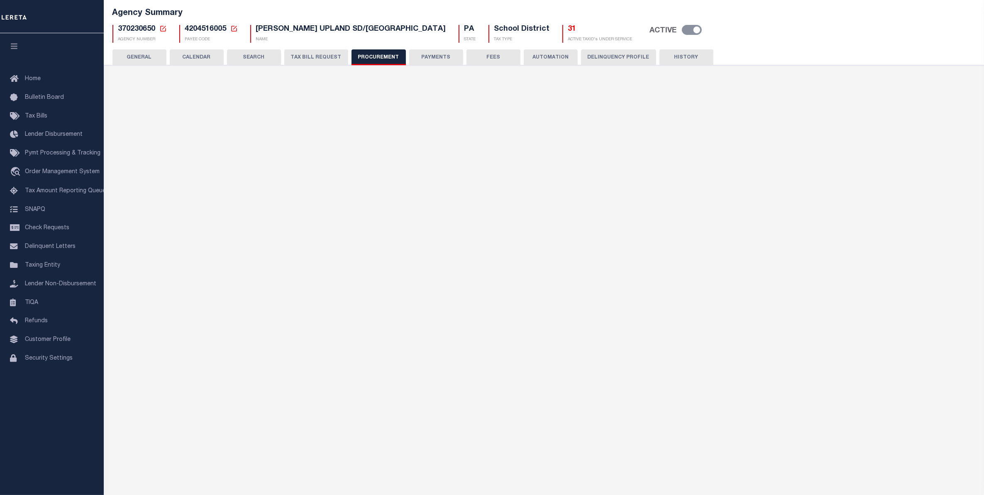
type input "$12,000"
select select "1"
select select "3"
checkbox input "true"
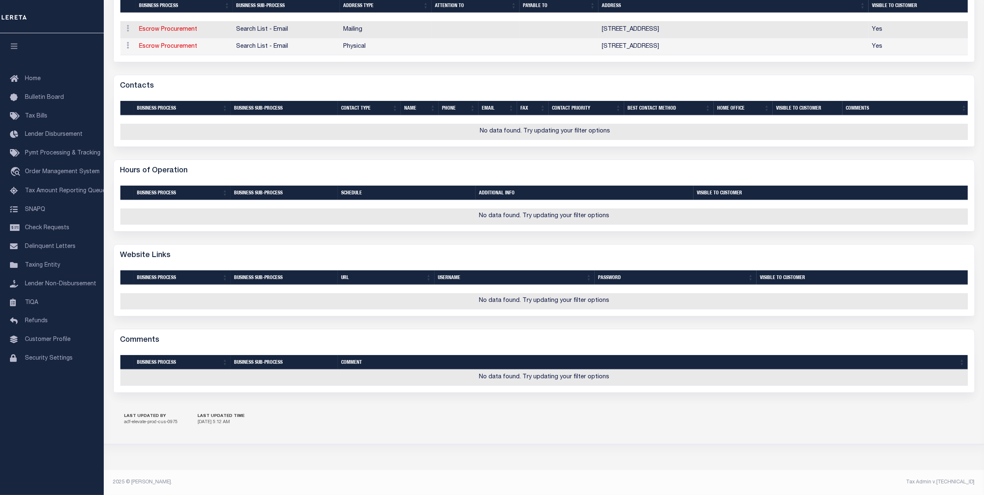
scroll to position [10, 0]
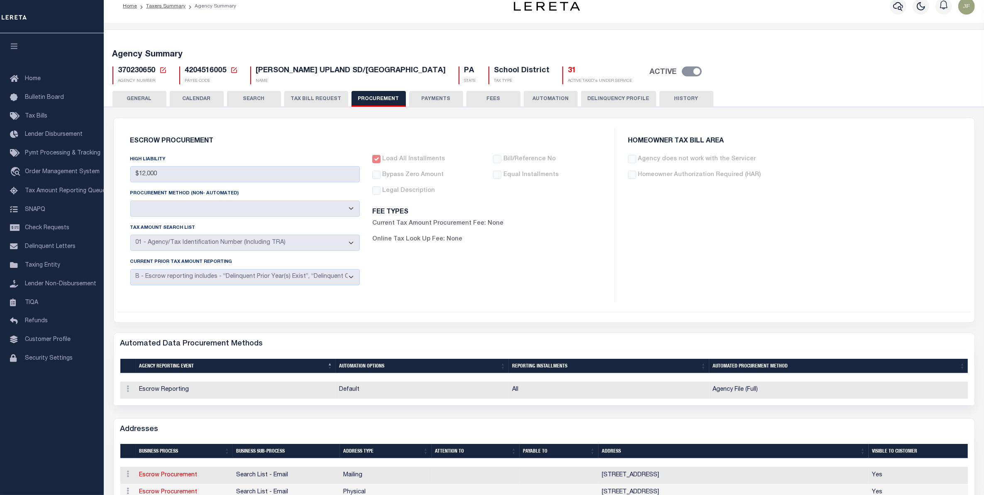
click at [433, 100] on button "PAYMENTS" at bounding box center [436, 99] width 54 height 16
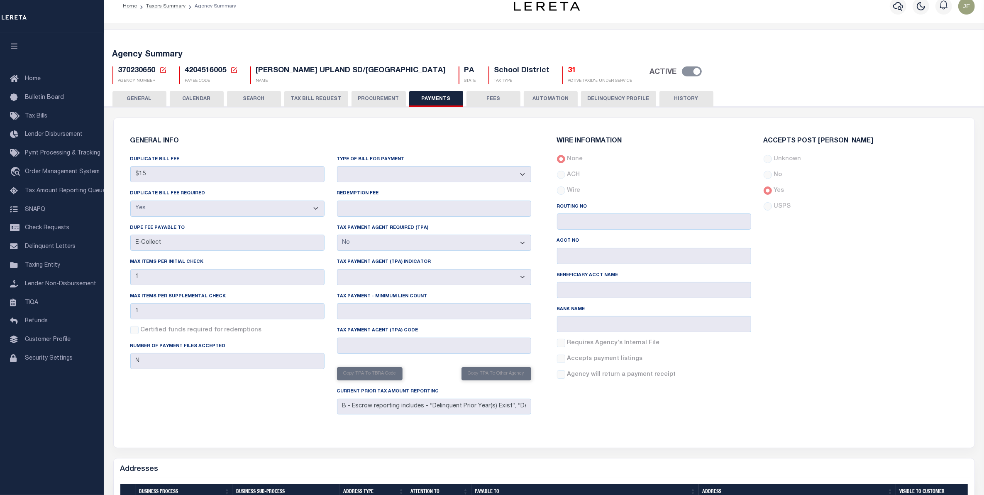
click at [309, 100] on button "TAX BILL REQUEST" at bounding box center [316, 99] width 64 height 16
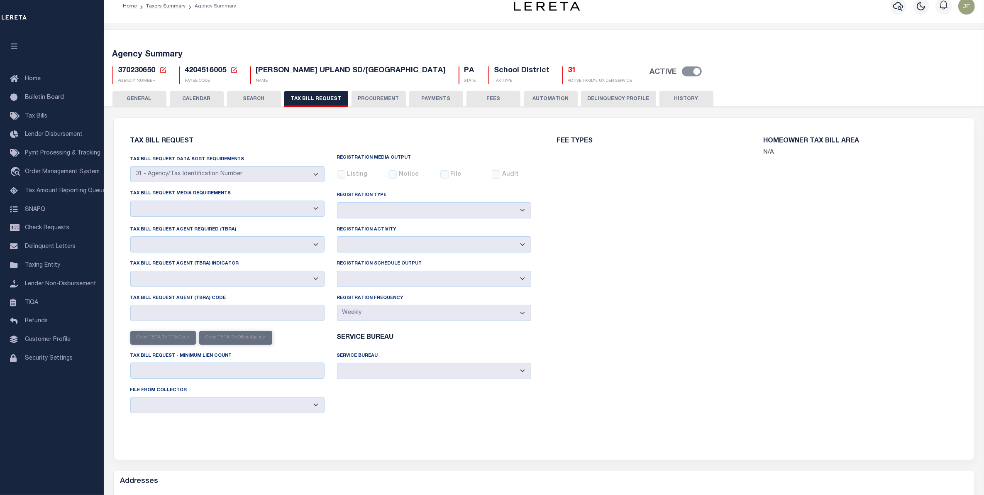
checkbox input "false"
select select "23"
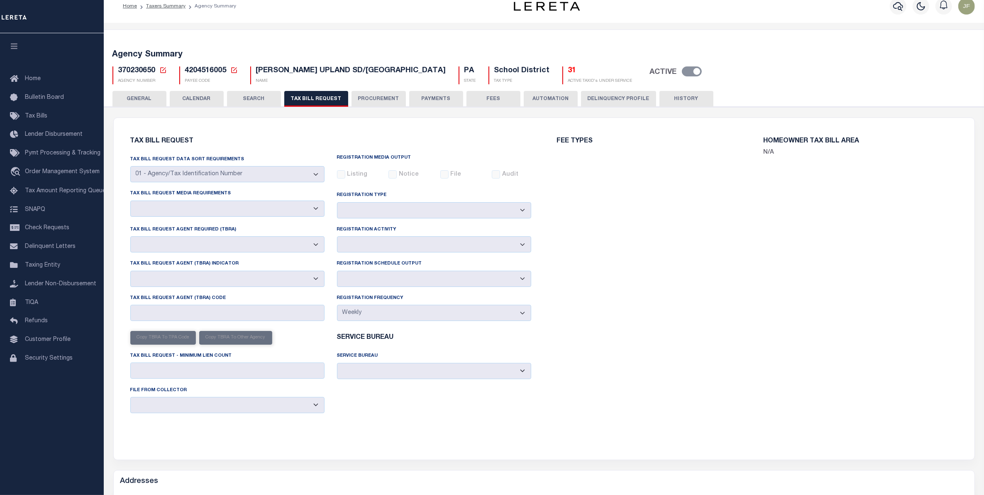
select select "false"
select select
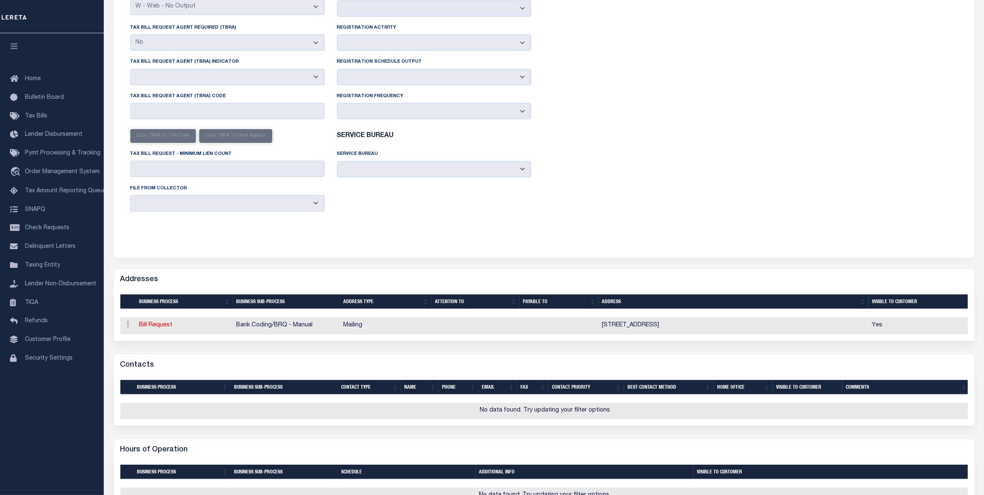
scroll to position [57, 0]
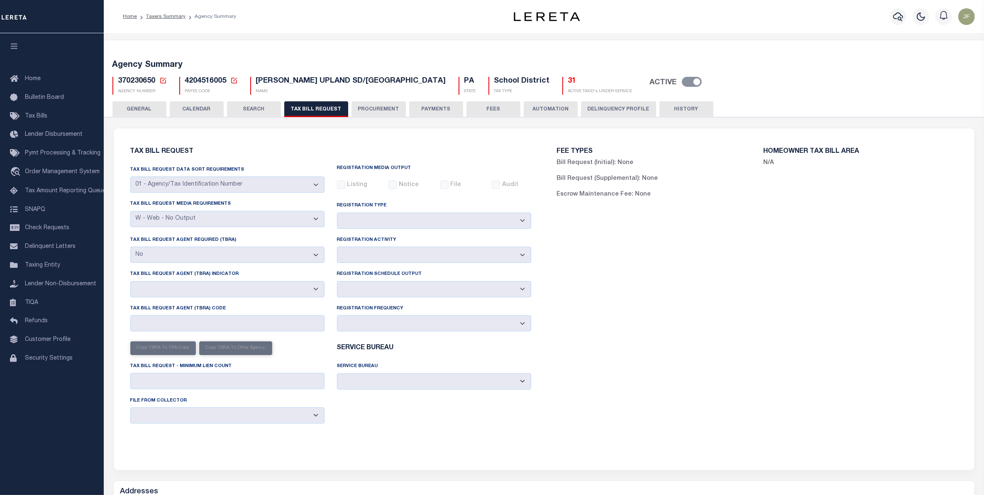
click at [250, 109] on button "SEARCH" at bounding box center [254, 109] width 54 height 16
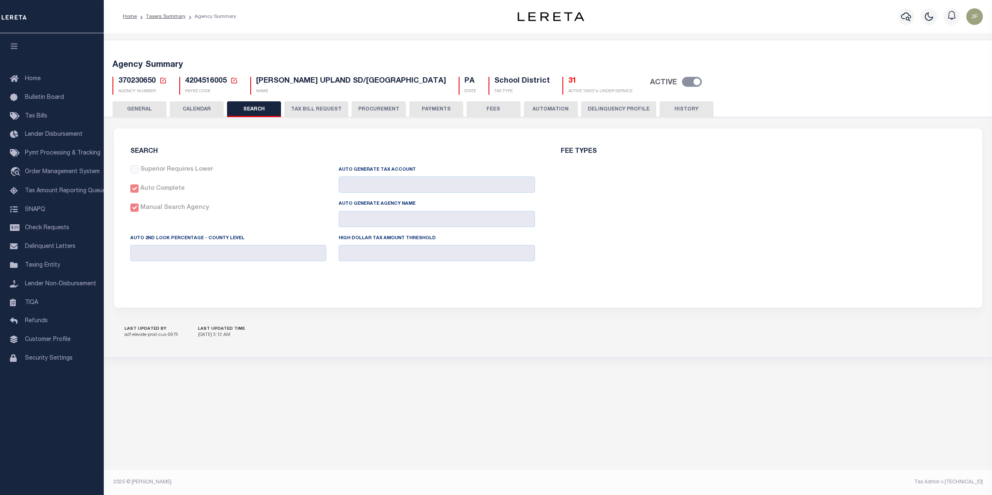
checkbox input "false"
type input "12000"
click at [372, 112] on button "PROCUREMENT" at bounding box center [379, 109] width 54 height 16
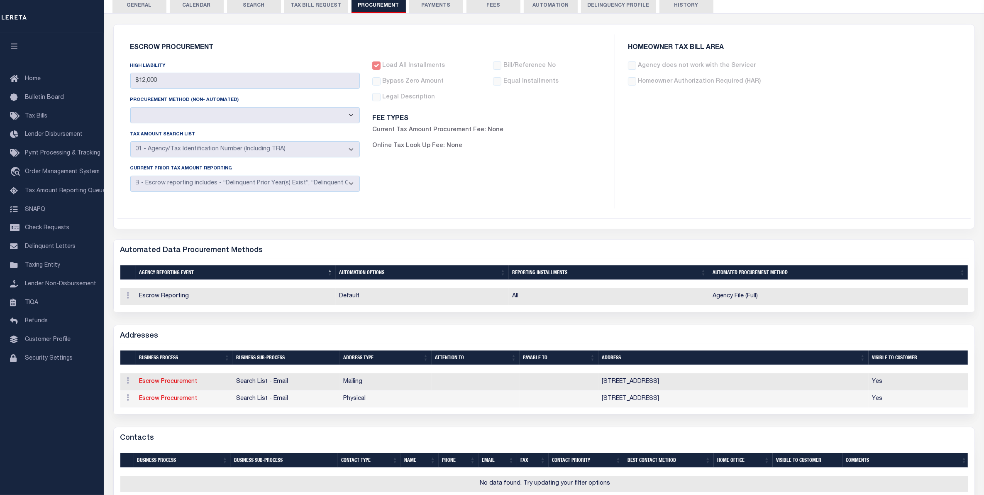
click at [308, 10] on button "TAX BILL REQUEST" at bounding box center [316, 6] width 64 height 16
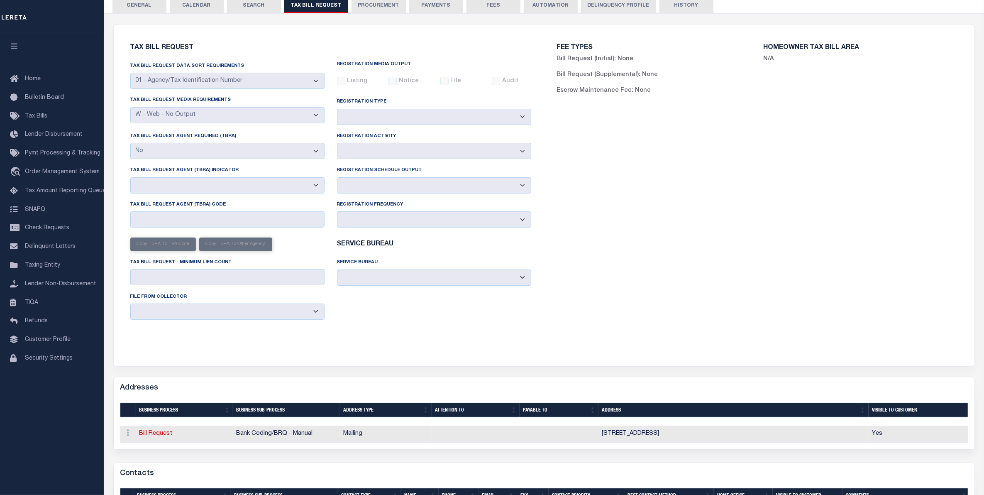
scroll to position [0, 0]
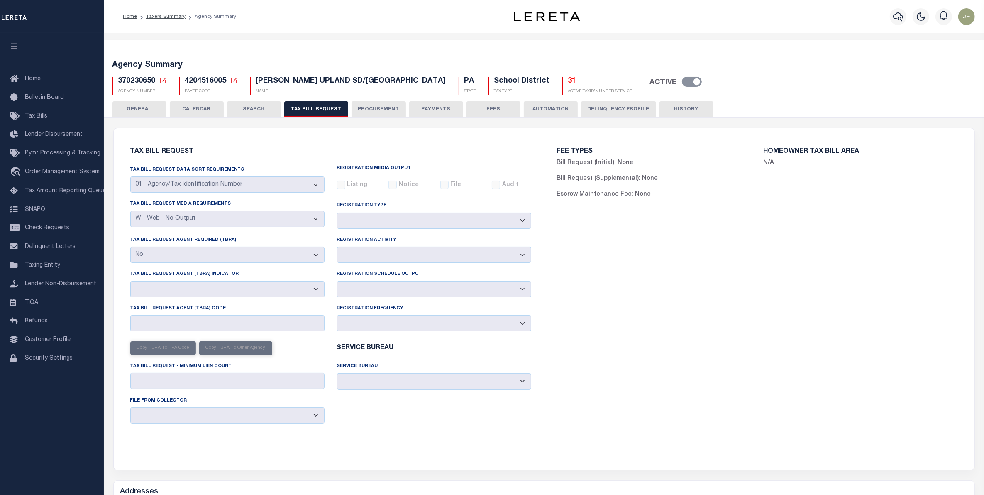
click at [164, 10] on ol "Home Taxers Summary Agency Summary" at bounding box center [179, 16] width 127 height 17
click at [164, 14] on link "Taxers Summary" at bounding box center [165, 16] width 39 height 5
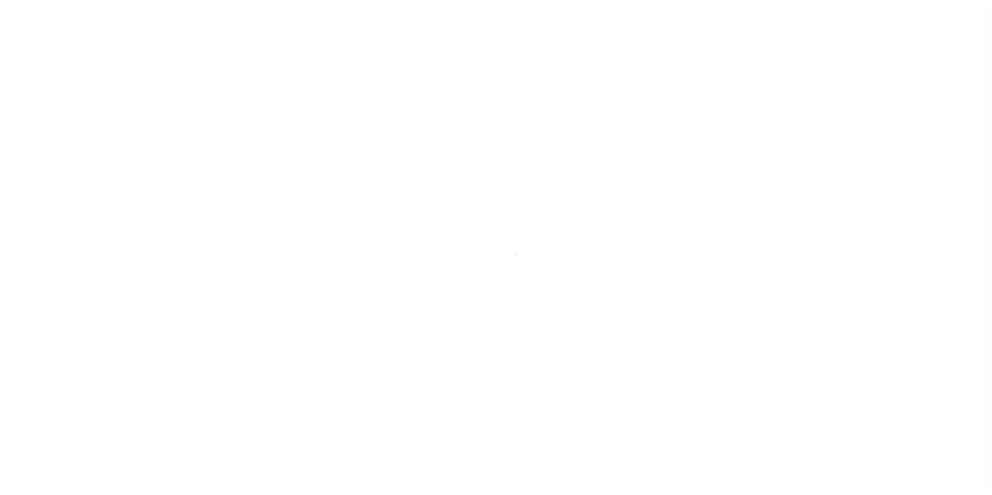
select select "PA"
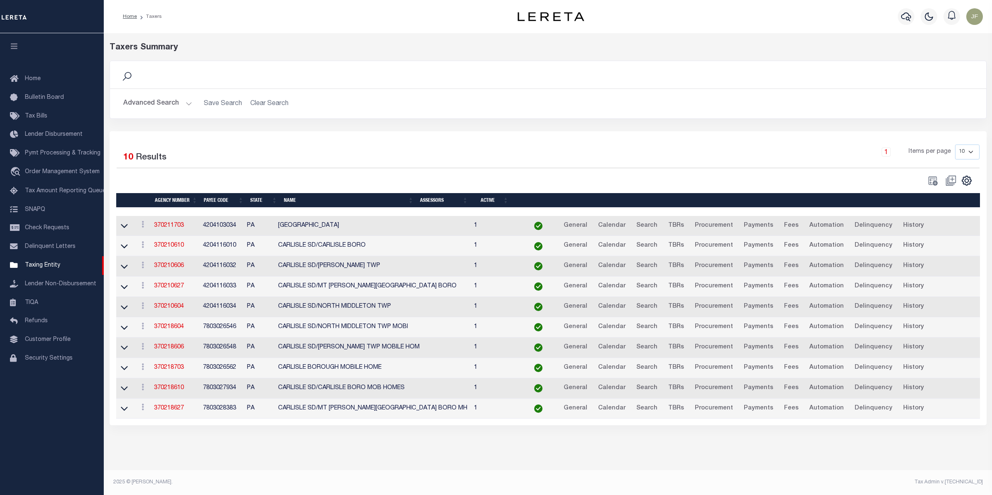
click at [157, 102] on button "Advanced Search" at bounding box center [157, 103] width 69 height 16
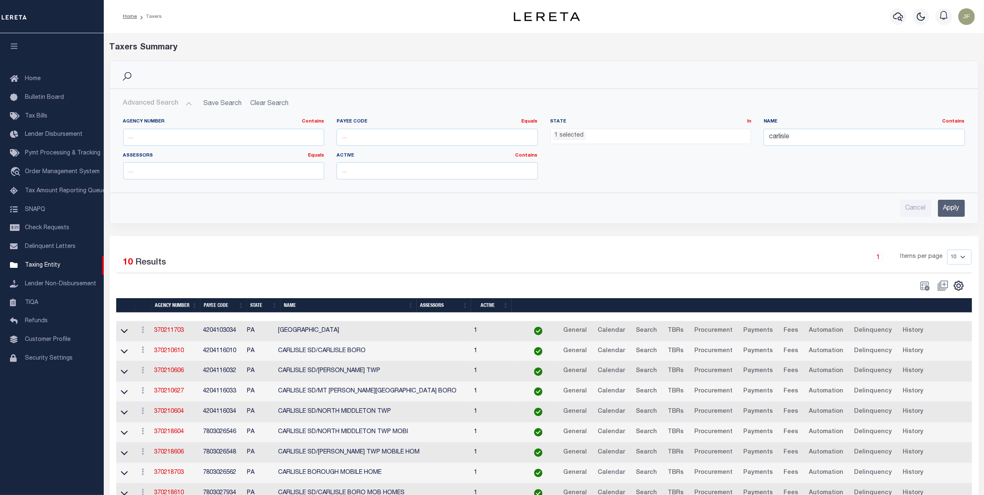
click at [623, 140] on span "1 selected" at bounding box center [650, 137] width 201 height 16
drag, startPoint x: 800, startPoint y: 138, endPoint x: 717, endPoint y: 138, distance: 83.4
click at [727, 138] on div "Agency Number Contains Contains Is Payee Code Equals Equals Is Not Equal To Is …" at bounding box center [544, 152] width 854 height 68
type input "colonial"
click at [938, 208] on input "Apply" at bounding box center [951, 208] width 27 height 17
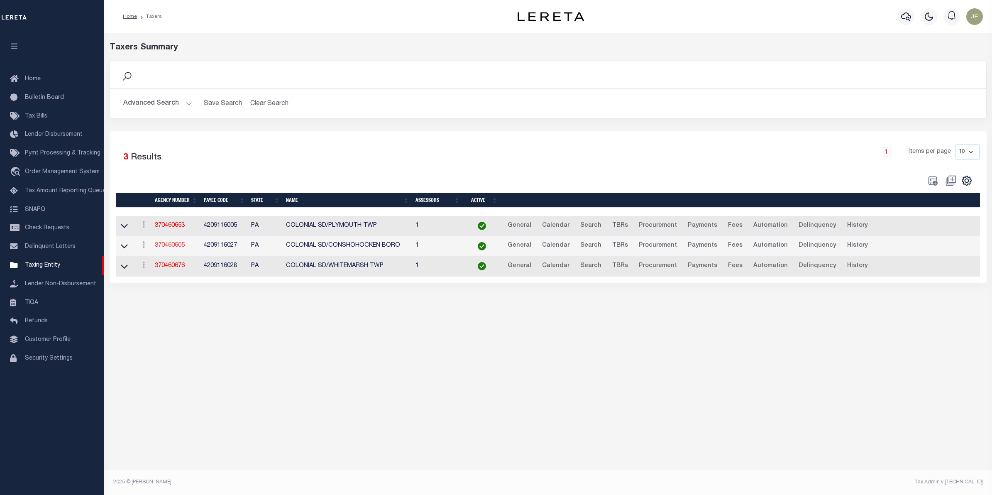
click at [175, 247] on link "370460605" at bounding box center [170, 245] width 30 height 6
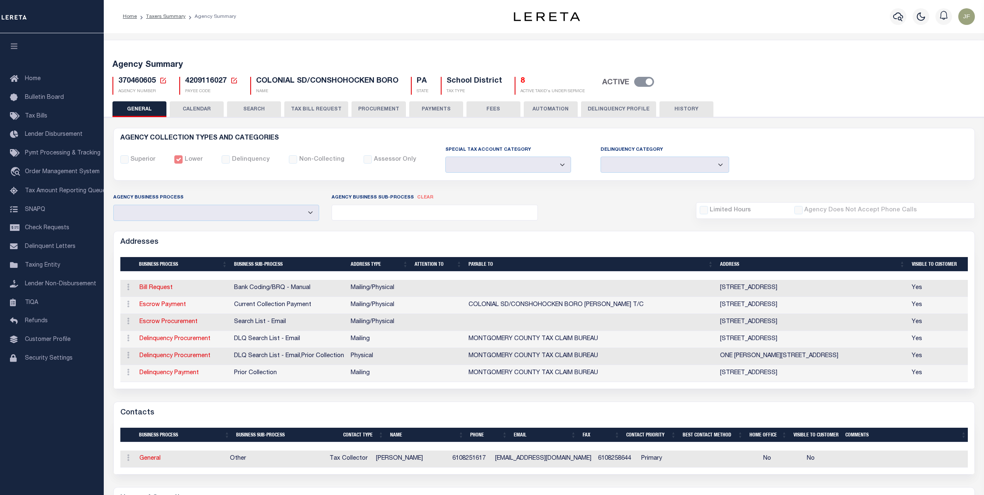
select select
click at [305, 106] on button "TAX BILL REQUEST" at bounding box center [316, 109] width 64 height 16
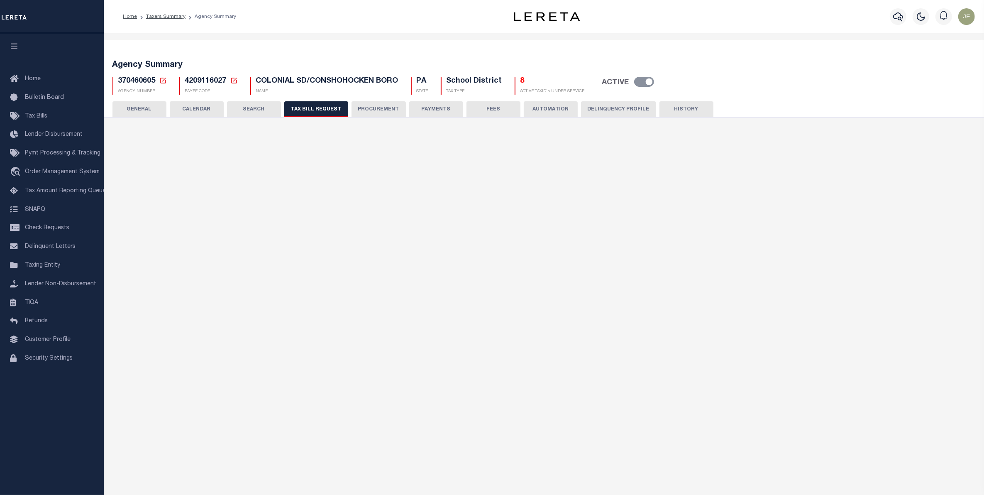
checkbox input "false"
select select "23"
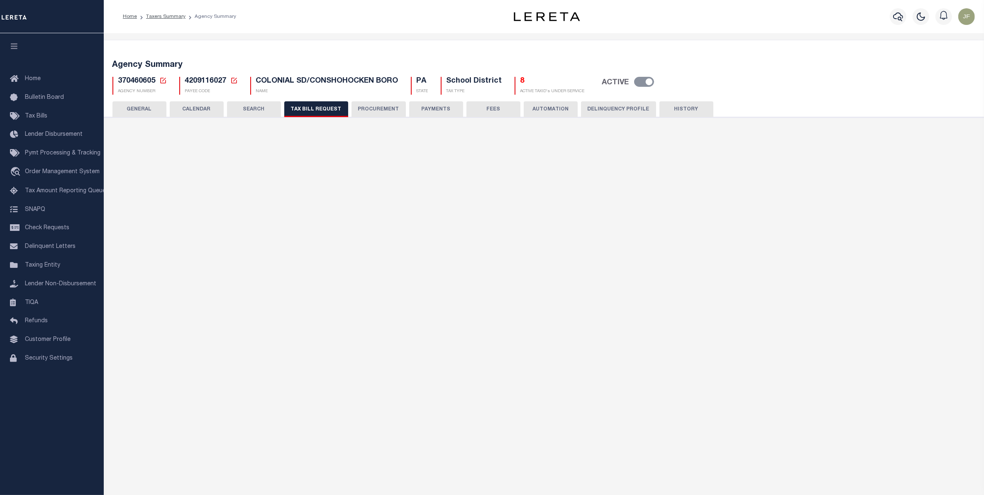
select select "false"
select select
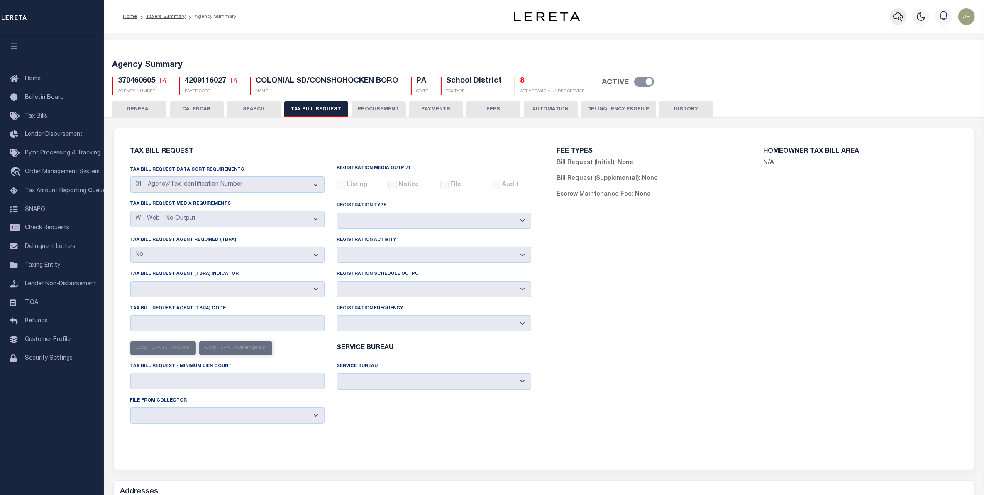
click at [897, 15] on icon "button" at bounding box center [898, 17] width 10 height 10
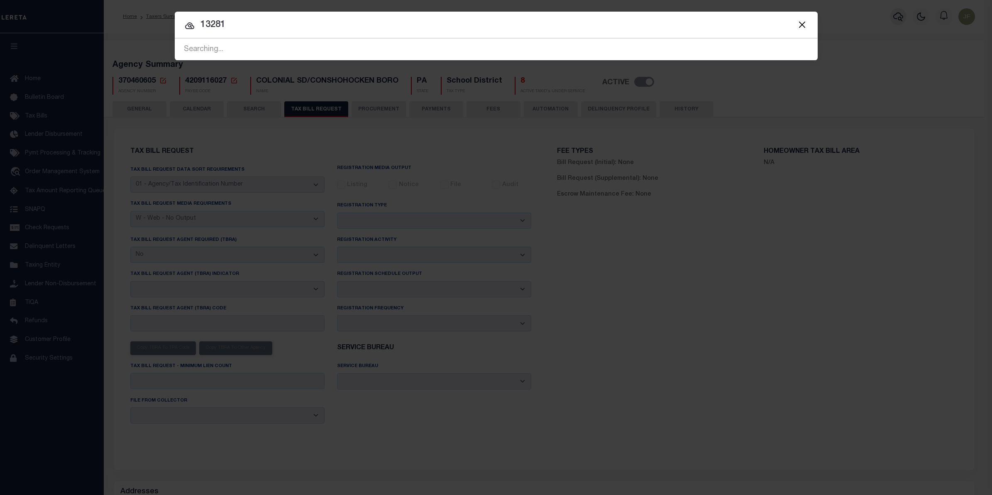
type input "132817"
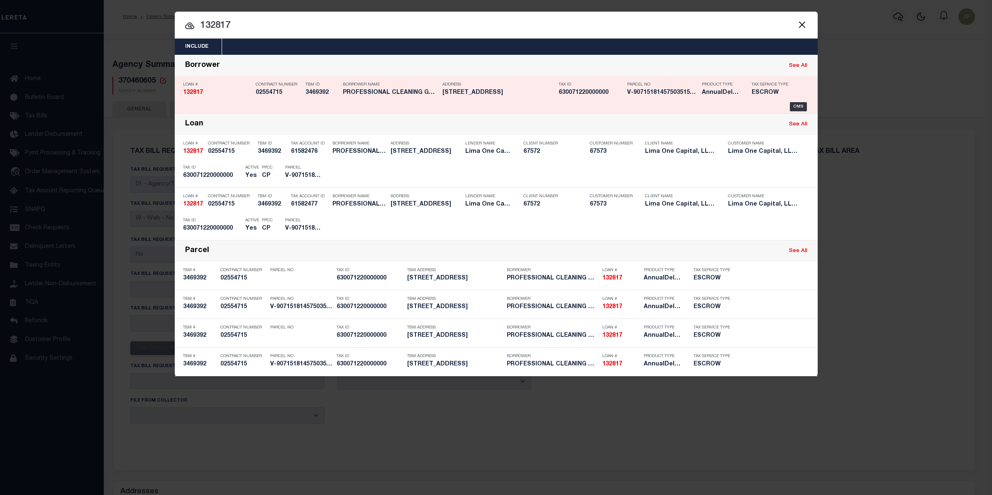
click at [793, 100] on div "Tax Service Type ESCROW" at bounding box center [773, 90] width 42 height 24
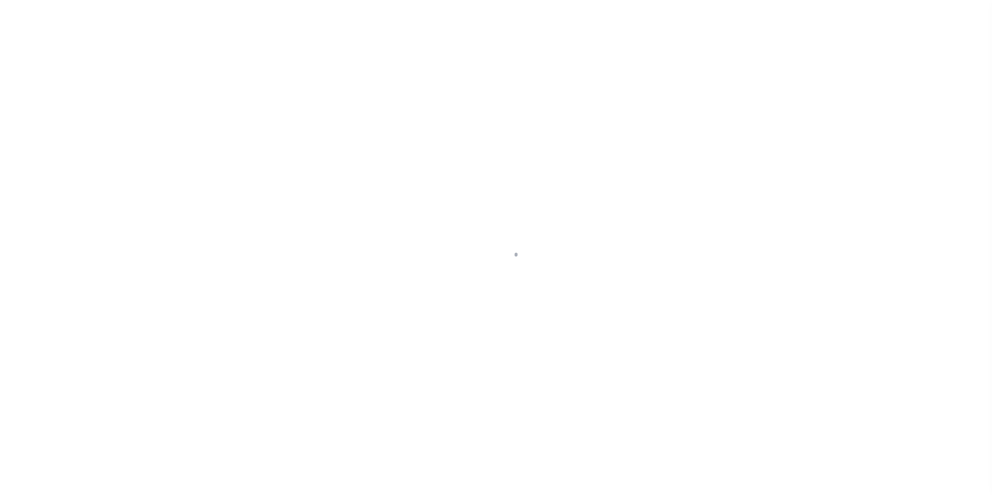
select select
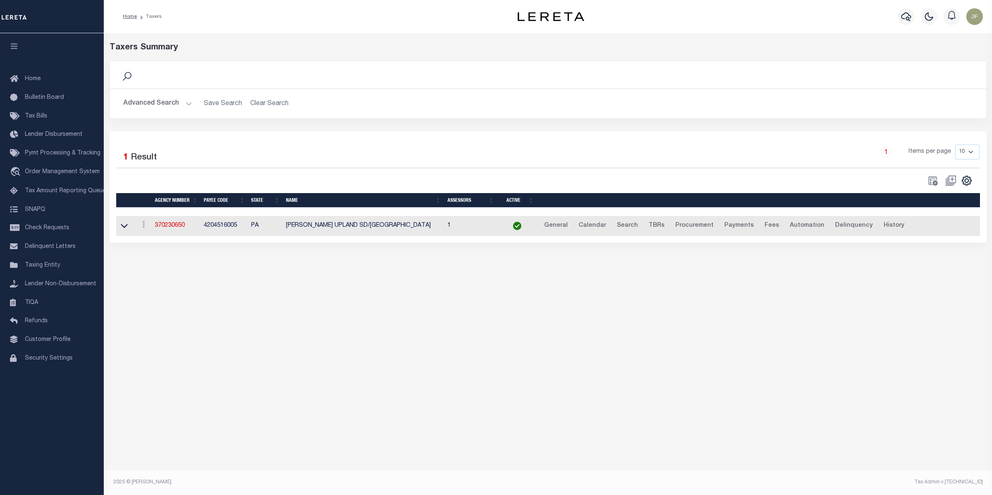
click at [162, 100] on button "Advanced Search" at bounding box center [157, 103] width 69 height 16
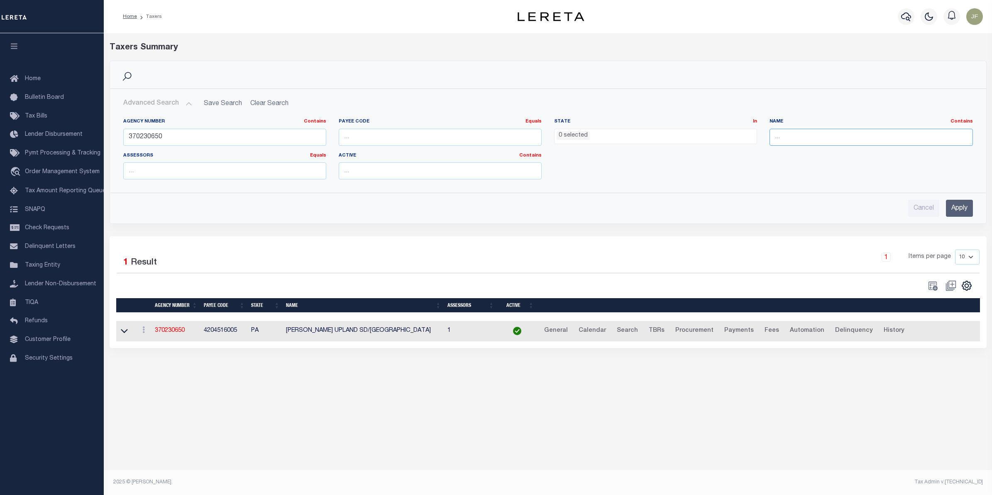
click at [828, 135] on input "text" at bounding box center [871, 137] width 203 height 17
paste input "[GEOGRAPHIC_DATA]"
type input "[GEOGRAPHIC_DATA]"
drag, startPoint x: 266, startPoint y: 138, endPoint x: 73, endPoint y: 134, distance: 193.1
click at [71, 135] on div "Home Taxers Profile" at bounding box center [496, 239] width 992 height 479
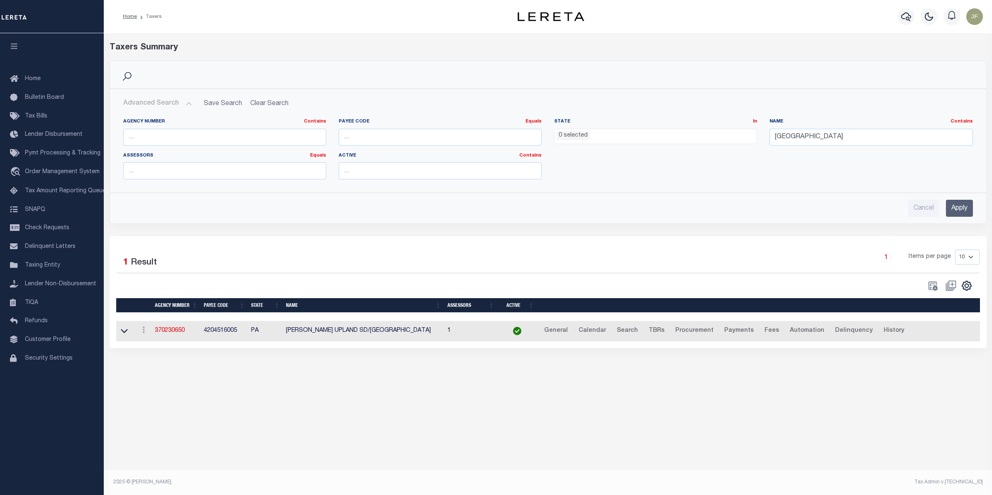
click at [957, 203] on input "Apply" at bounding box center [959, 208] width 27 height 17
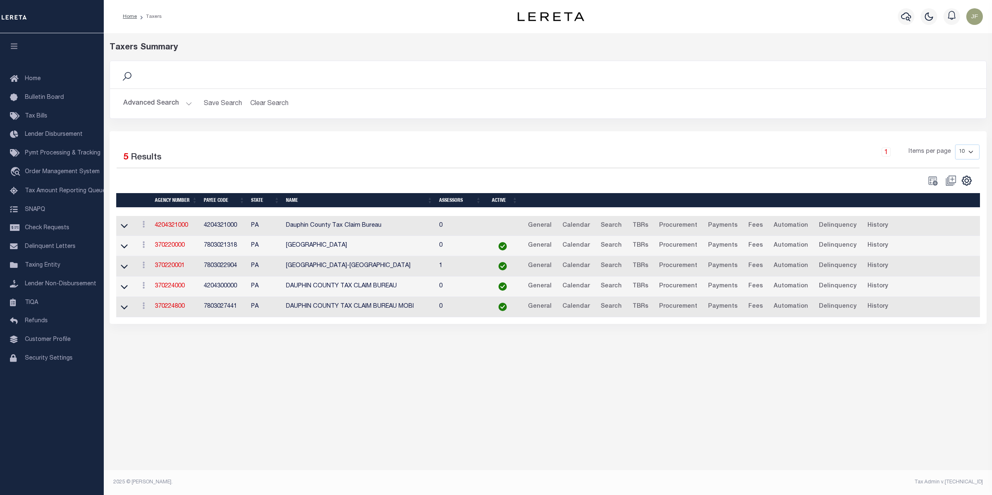
click at [171, 110] on button "Advanced Search" at bounding box center [157, 103] width 69 height 16
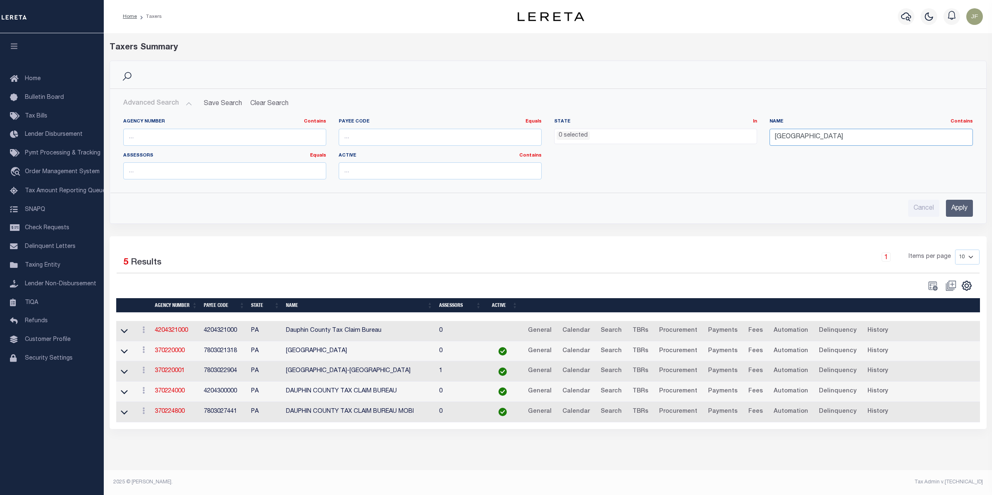
drag, startPoint x: 843, startPoint y: 136, endPoint x: 712, endPoint y: 133, distance: 130.4
click at [716, 132] on div "Agency Number Contains Contains Is Payee Code Equals Equals Is Not Equal To Is …" at bounding box center [548, 152] width 862 height 68
type input "derry"
drag, startPoint x: 960, startPoint y: 195, endPoint x: 958, endPoint y: 200, distance: 5.8
click at [959, 196] on div "Cancel Apply" at bounding box center [548, 205] width 863 height 24
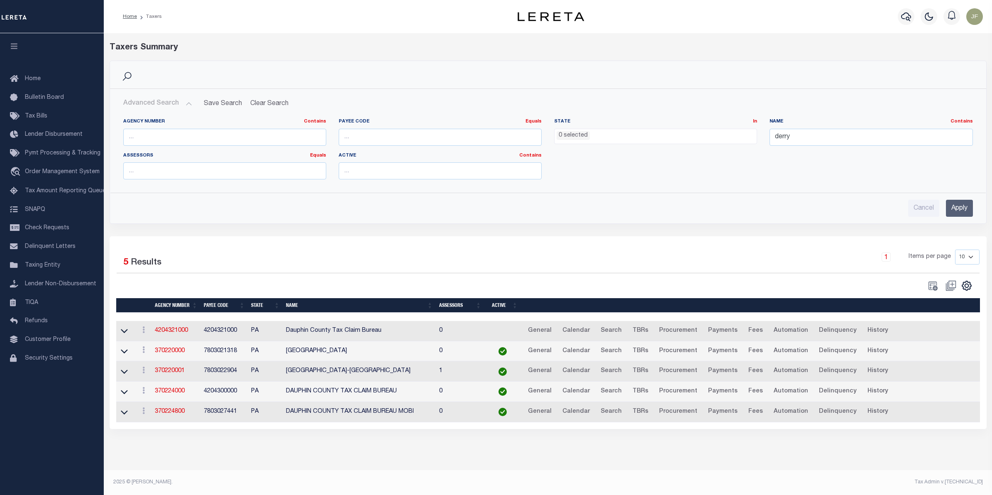
click at [957, 211] on input "Apply" at bounding box center [959, 208] width 27 height 17
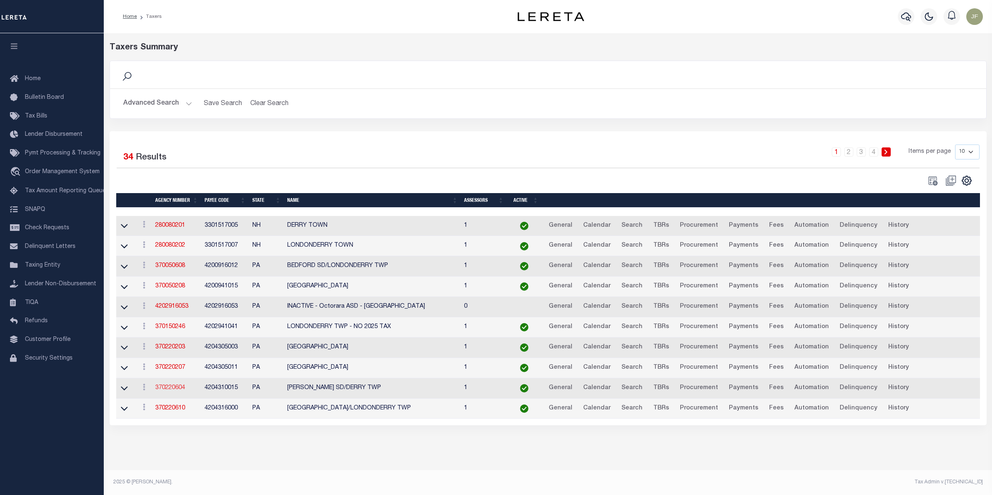
click at [170, 389] on link "370220604" at bounding box center [170, 388] width 30 height 6
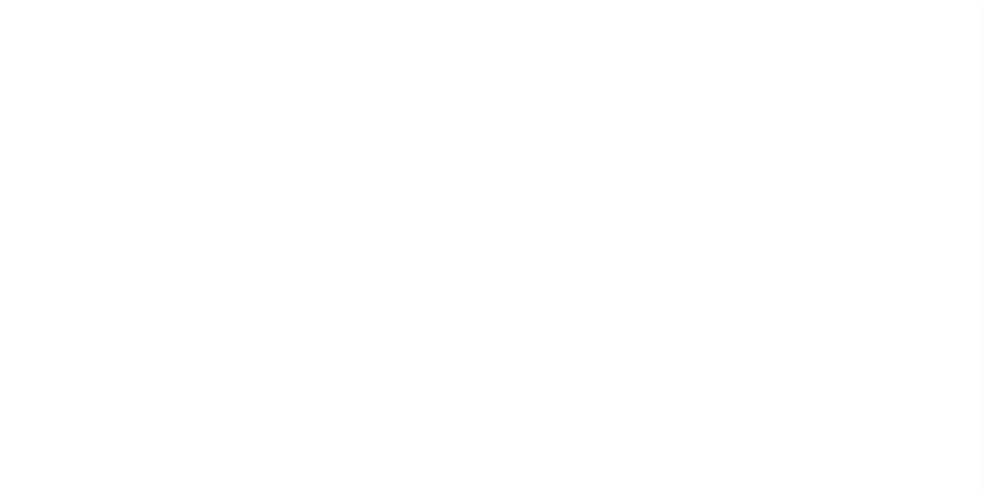
select select
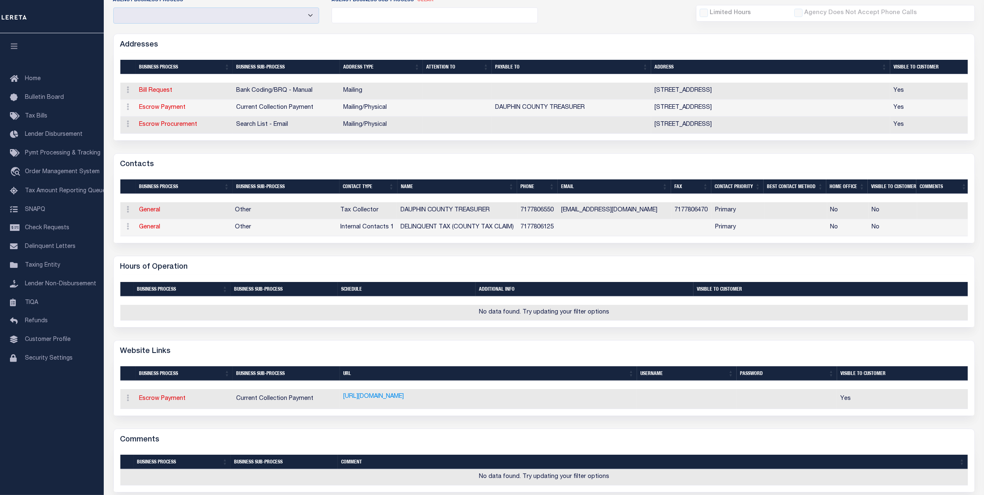
scroll to position [208, 0]
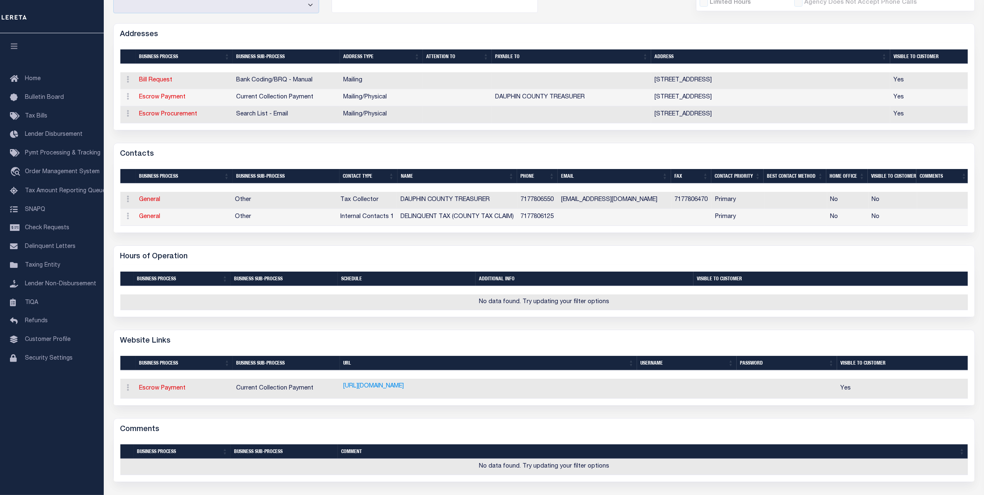
click at [391, 391] on link "HTTP://www.dauphinpropertyinfo.org" at bounding box center [373, 386] width 61 height 9
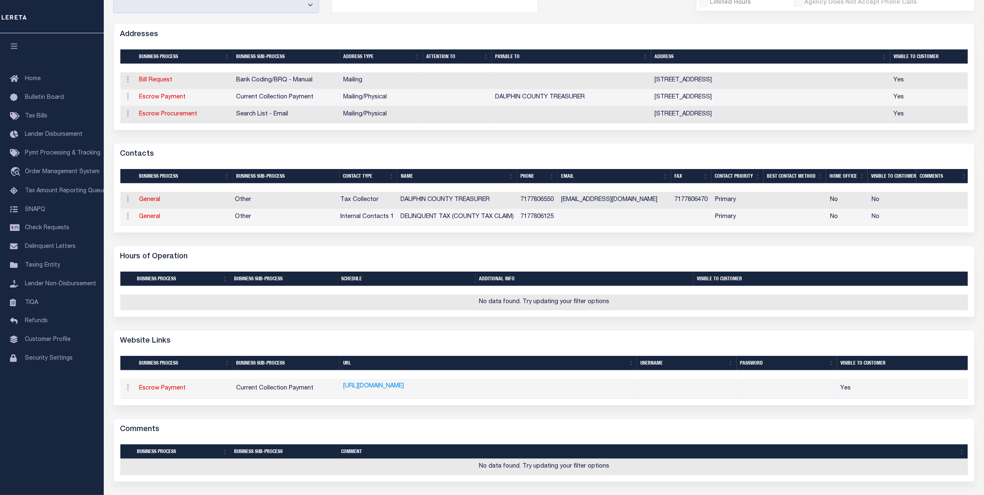
drag, startPoint x: 452, startPoint y: 407, endPoint x: 329, endPoint y: 404, distance: 123.3
click at [329, 398] on tr "ACTIONS Edit URL Delete URL Escrow Payment Current Collection Payment HTTP://ww…" at bounding box center [544, 389] width 848 height 20
click at [404, 391] on link "HTTP://www.dauphinpropertyinfo.org" at bounding box center [373, 386] width 61 height 9
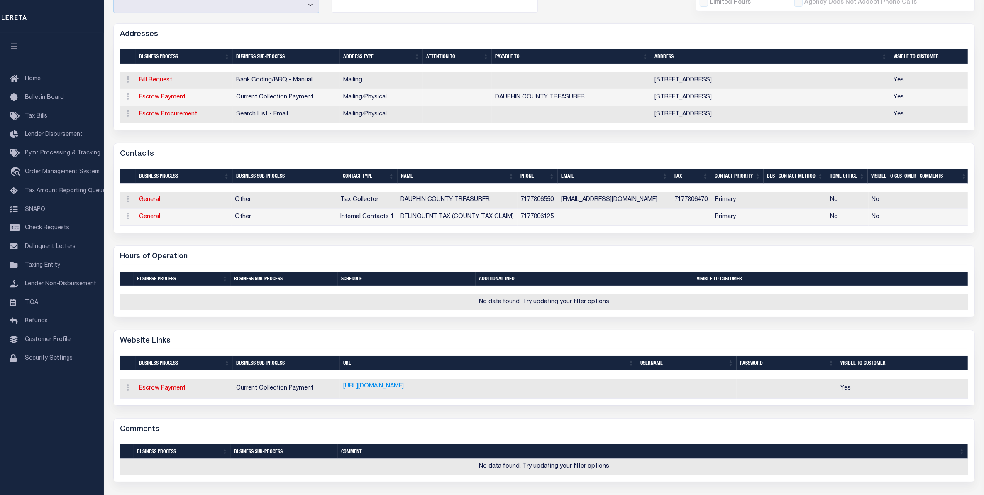
click at [455, 433] on form "AGENCY COLLECTION TYPES AND CATEGORIES Superior Lower Delinquency Non-Collectin…" at bounding box center [544, 251] width 862 height 662
drag, startPoint x: 457, startPoint y: 408, endPoint x: 358, endPoint y: 453, distance: 108.7
click at [358, 453] on form "AGENCY COLLECTION TYPES AND CATEGORIES Superior Lower Delinquency Non-Collectin…" at bounding box center [544, 251] width 862 height 662
click at [328, 440] on div "Comments Selected 0 Result" at bounding box center [544, 450] width 862 height 64
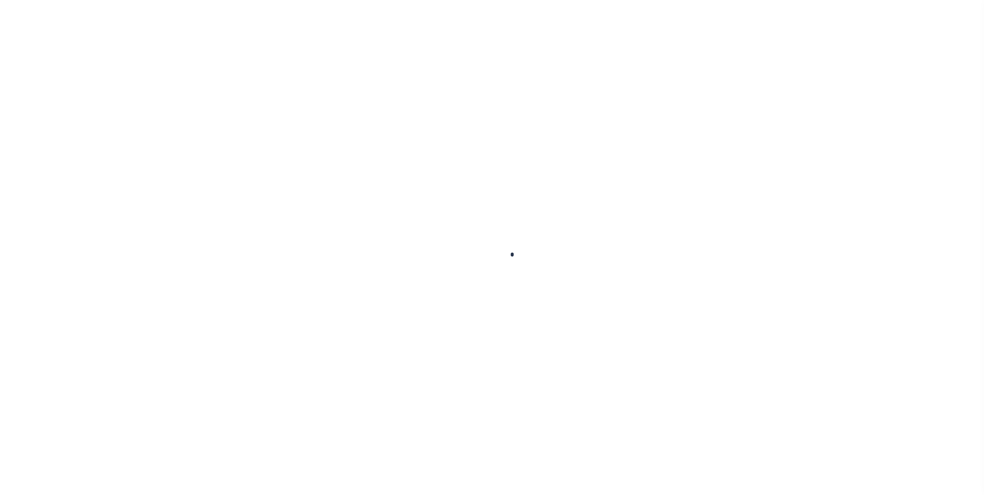
type input "132817"
type input "PROFESSIONAL CLEANING GROUP OF CENTR"
select select
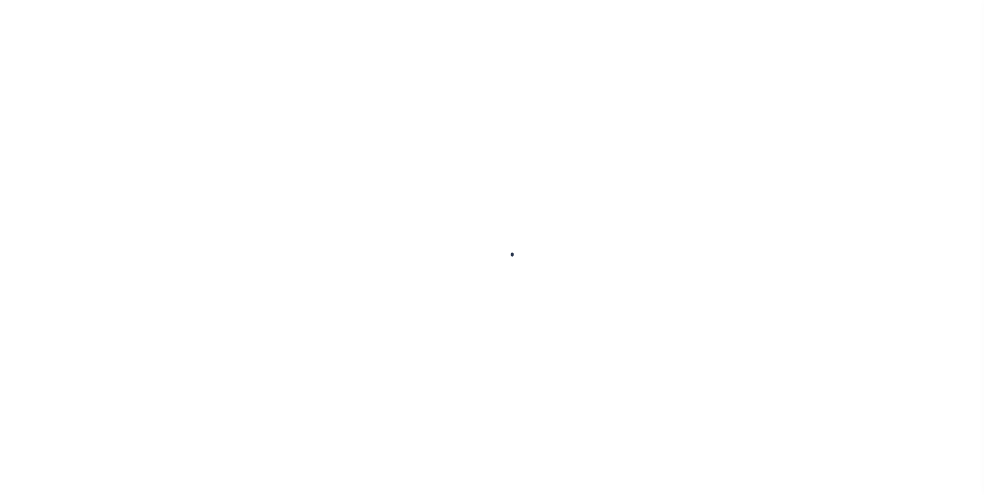
select select
type input "[STREET_ADDRESS]"
radio input "true"
select select "Escrow"
select select
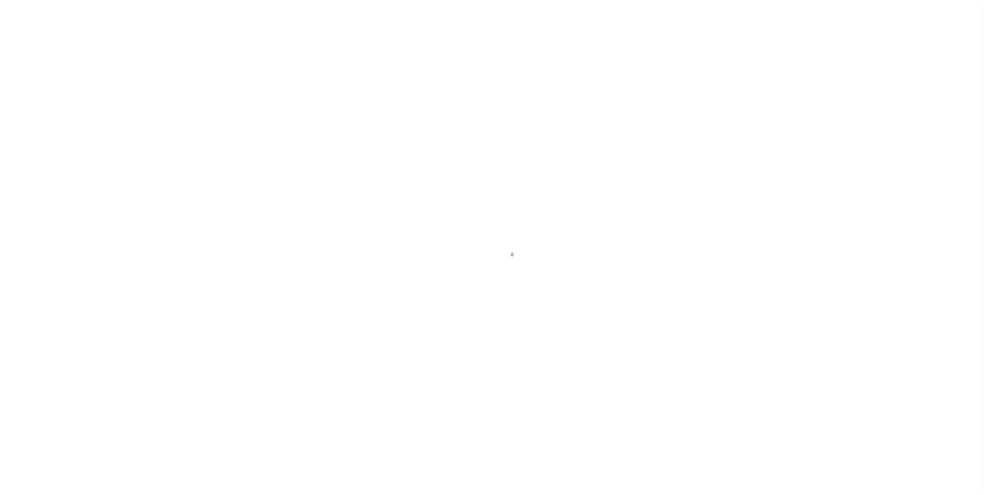
type input "[GEOGRAPHIC_DATA] PA 17111"
type input "132817-1"
type input "PA"
type textarea "COLLECTOR: ENTITY: PARCEL: 63007122"
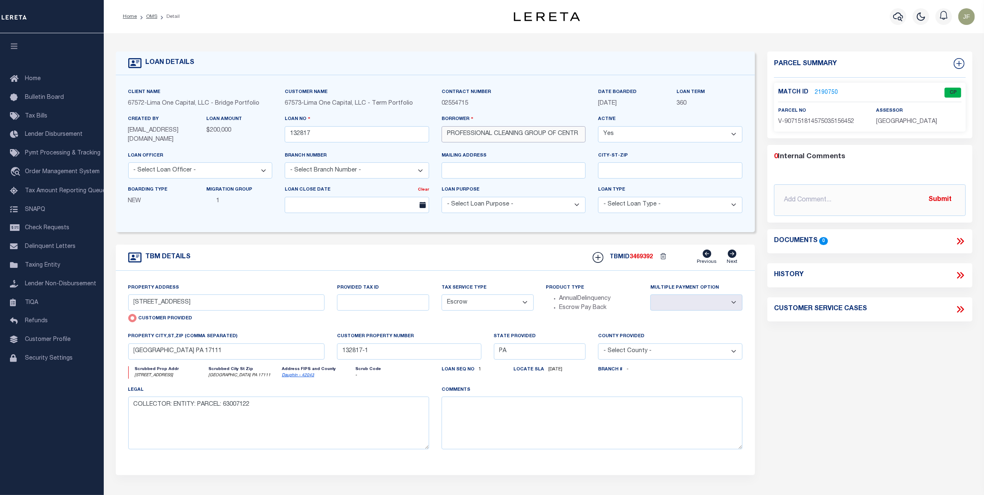
drag, startPoint x: 546, startPoint y: 134, endPoint x: 505, endPoint y: 133, distance: 40.7
click at [505, 133] on input "PROFESSIONAL CLEANING GROUP OF CENTR" at bounding box center [514, 134] width 144 height 16
drag, startPoint x: 548, startPoint y: 134, endPoint x: 441, endPoint y: 131, distance: 107.6
click at [441, 131] on div "Borrower PROFESSIONAL CLEANING GROUP OF CENTR" at bounding box center [513, 133] width 157 height 36
drag, startPoint x: 186, startPoint y: 303, endPoint x: 125, endPoint y: 299, distance: 60.7
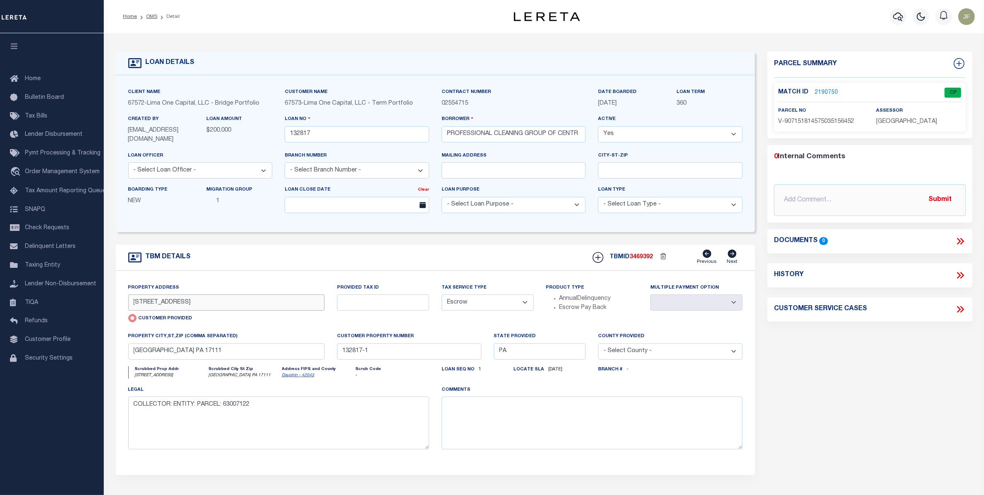
click at [125, 299] on div "Property Address [STREET_ADDRESS] Customer Provided" at bounding box center [226, 307] width 209 height 49
